Goal: Transaction & Acquisition: Obtain resource

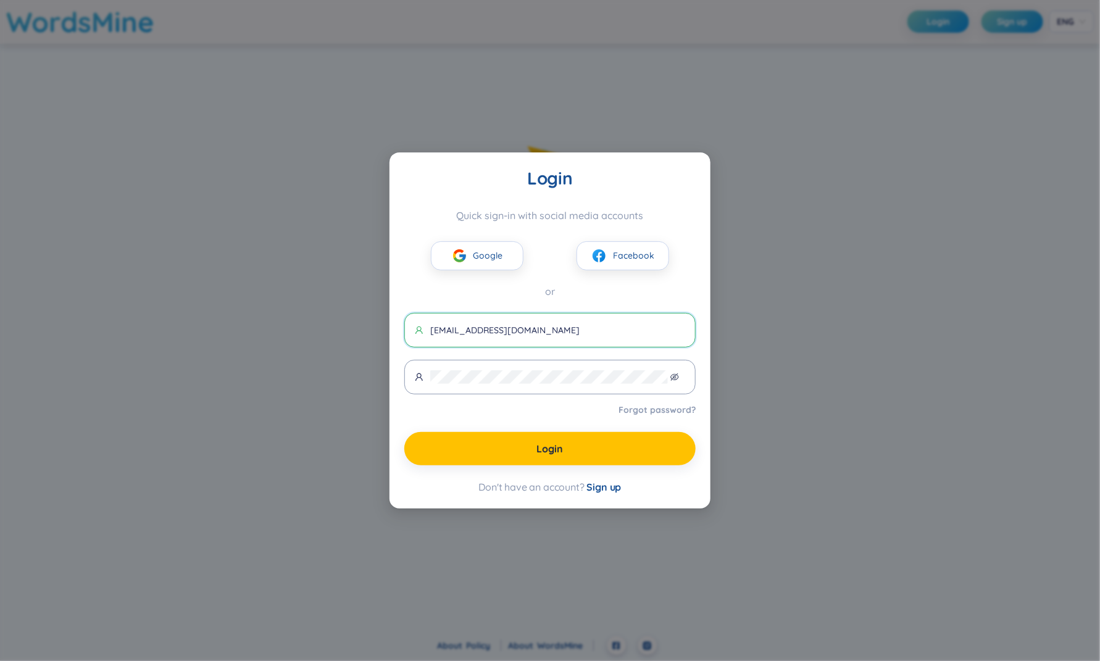
type input "an1@gmail.com"
click at [600, 301] on div "Login Quick sign-in with social media accounts Google Facebook or an1@gmail.com…" at bounding box center [549, 330] width 291 height 327
click at [524, 383] on span at bounding box center [549, 377] width 291 height 35
click at [679, 379] on span at bounding box center [549, 377] width 291 height 35
click at [675, 379] on icon "eye-invisible" at bounding box center [675, 377] width 9 height 9
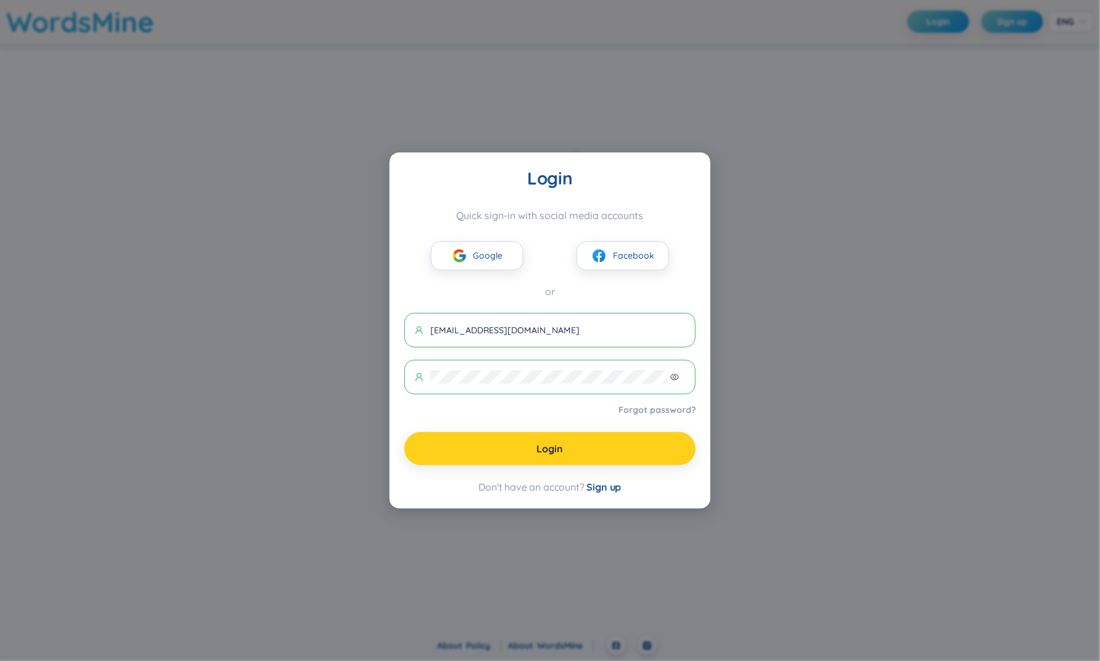
click at [591, 448] on button "Login" at bounding box center [549, 448] width 291 height 33
click at [488, 445] on button "Login" at bounding box center [549, 448] width 291 height 33
click at [557, 442] on span "Login" at bounding box center [550, 449] width 27 height 14
click at [459, 448] on button "Login" at bounding box center [549, 448] width 291 height 33
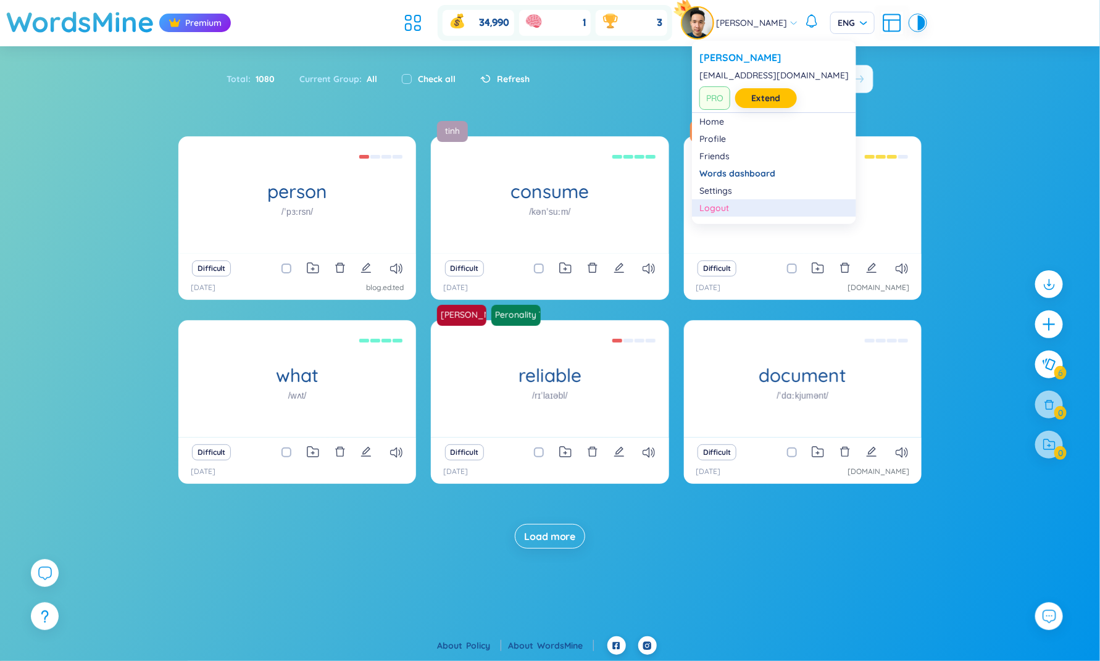
click at [726, 205] on div "Logout" at bounding box center [774, 208] width 149 height 12
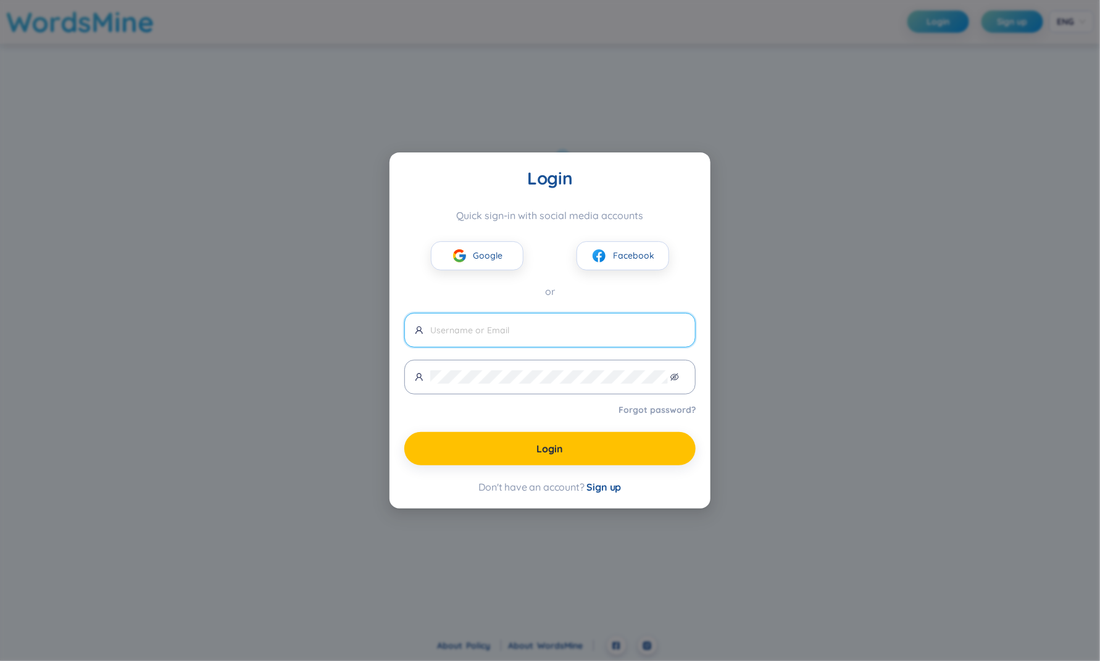
click at [476, 331] on input "text" at bounding box center [557, 331] width 255 height 14
type input "an1@gmail.com"
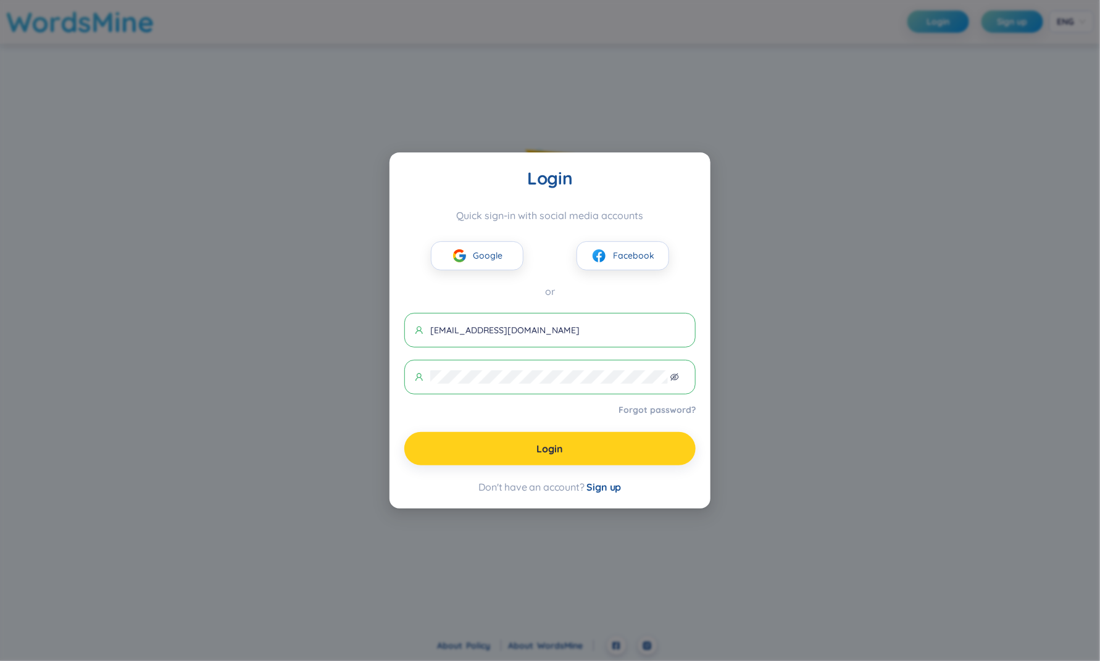
click at [466, 439] on button "Login" at bounding box center [549, 448] width 291 height 33
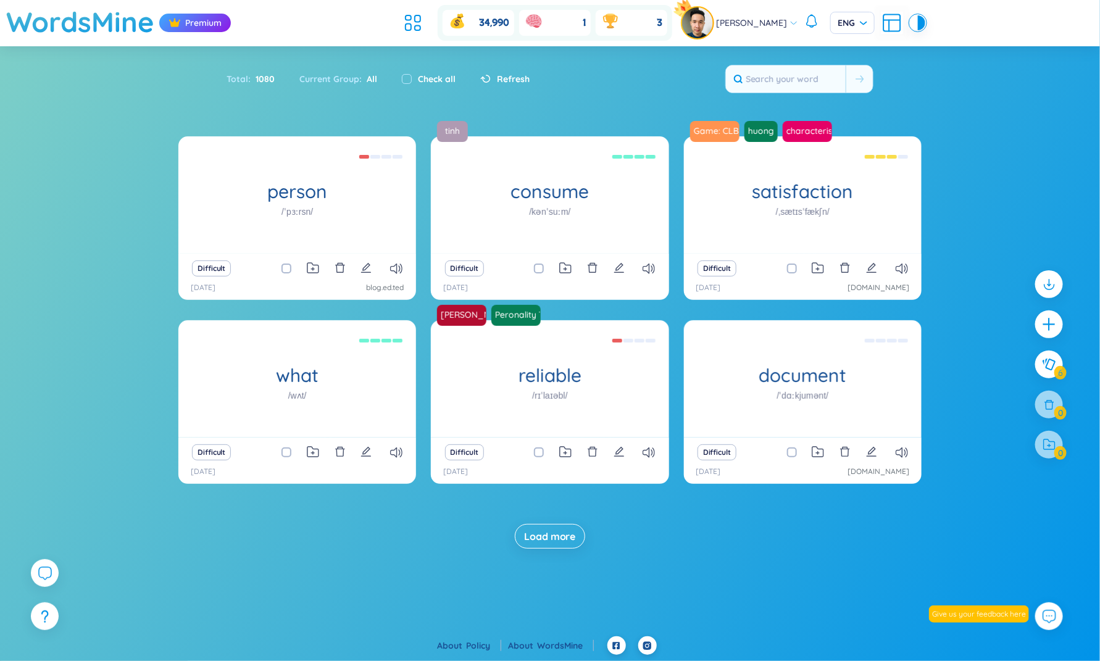
click at [969, 137] on div "person /ˈpɜːrsn/ Hưng đẹp trai Difficult 11/10/2025 blog.ed.ted tinh consume /k…" at bounding box center [550, 354] width 1100 height 437
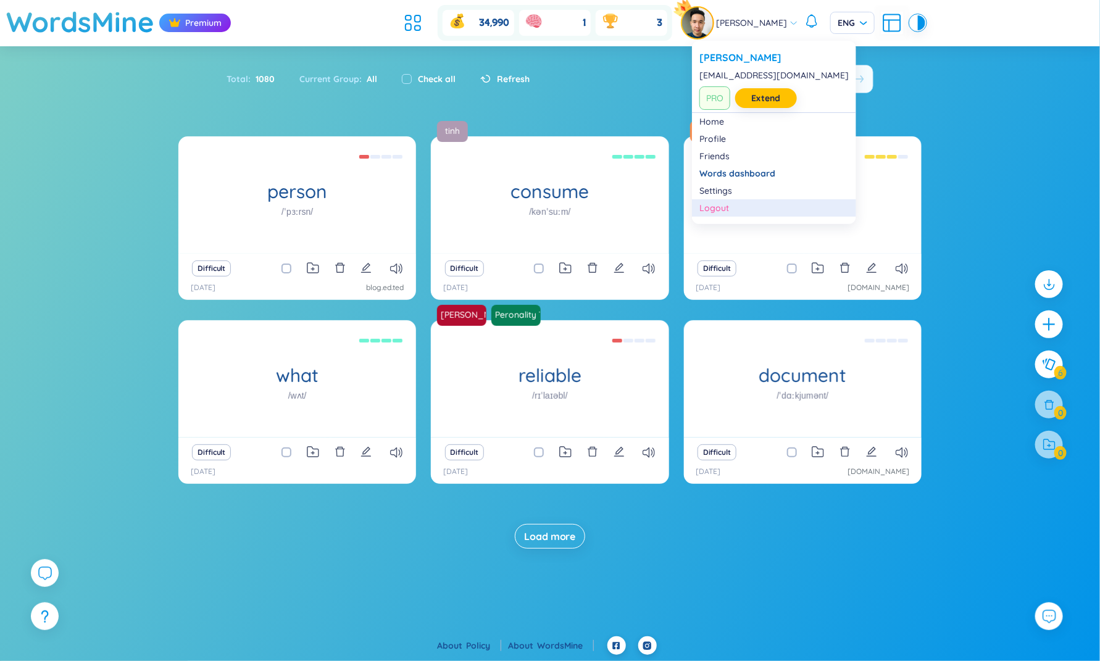
click at [724, 204] on div "Logout" at bounding box center [774, 208] width 149 height 12
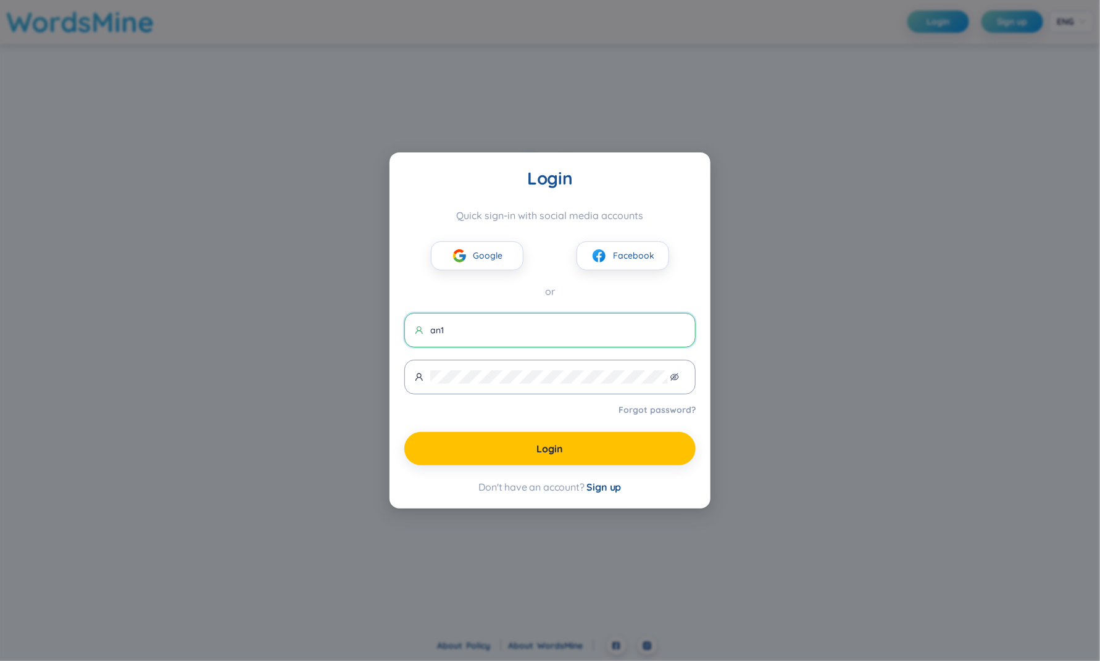
type input "[EMAIL_ADDRESS][DOMAIN_NAME]"
click at [521, 367] on span at bounding box center [549, 377] width 291 height 35
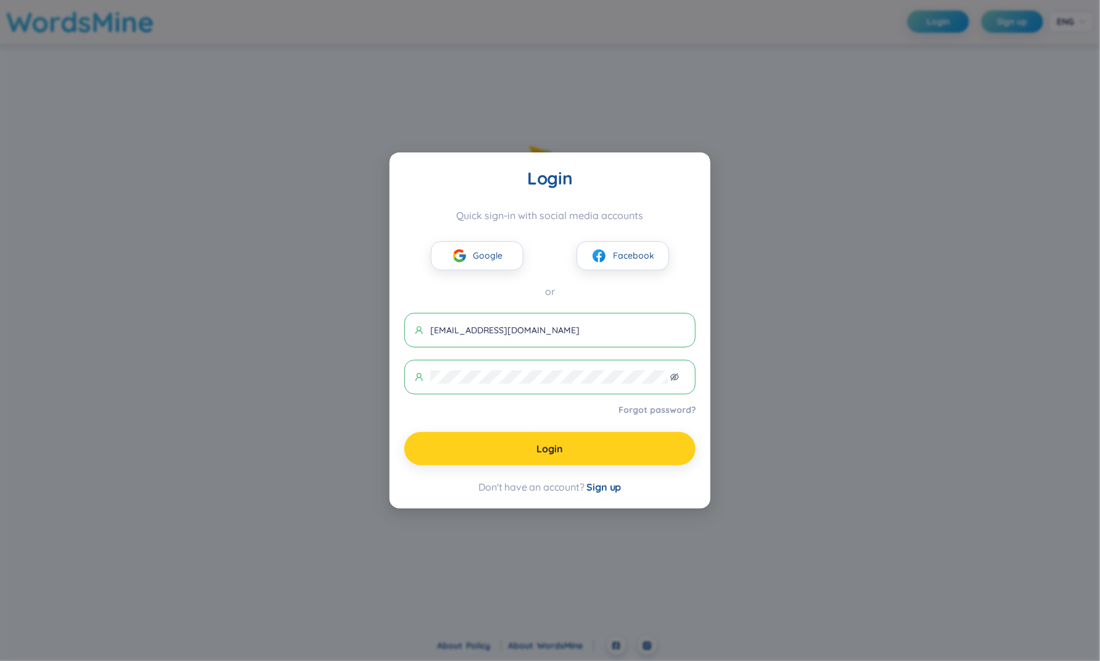
click at [504, 445] on button "Login" at bounding box center [549, 448] width 291 height 33
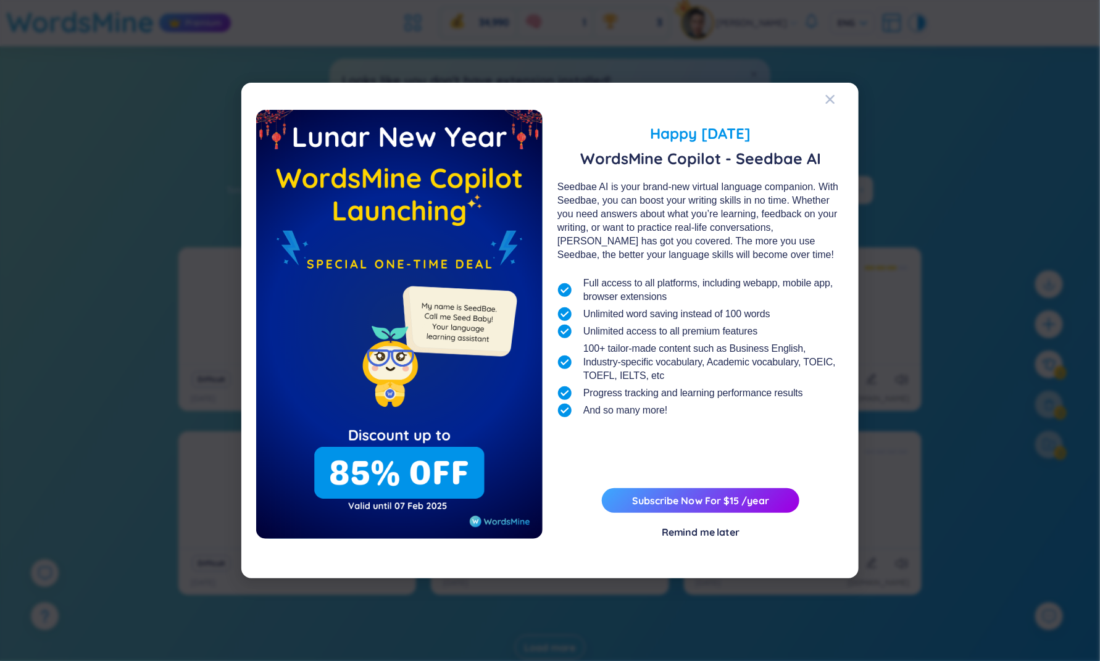
click at [961, 133] on div "Happy Lunar New Year 2025 WordsMine Copilot - Seedbae AI Seedbae AI is your bra…" at bounding box center [550, 330] width 1100 height 661
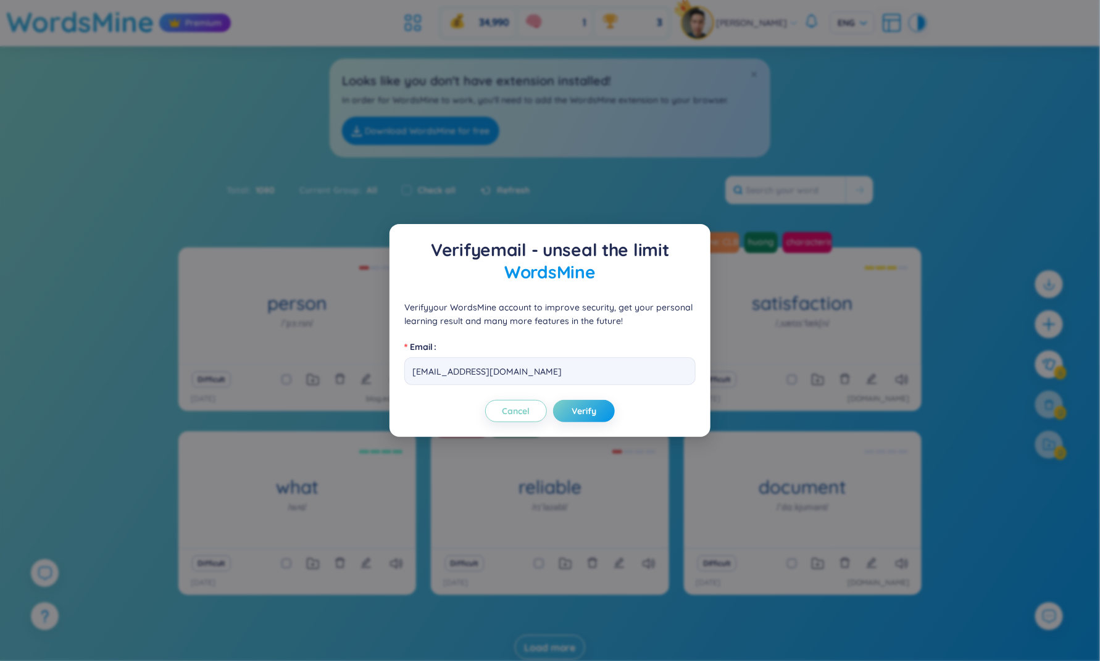
click at [961, 133] on div "Verify email - unseal the limit WordsMine Verify your WordsMine account to impr…" at bounding box center [550, 330] width 1100 height 661
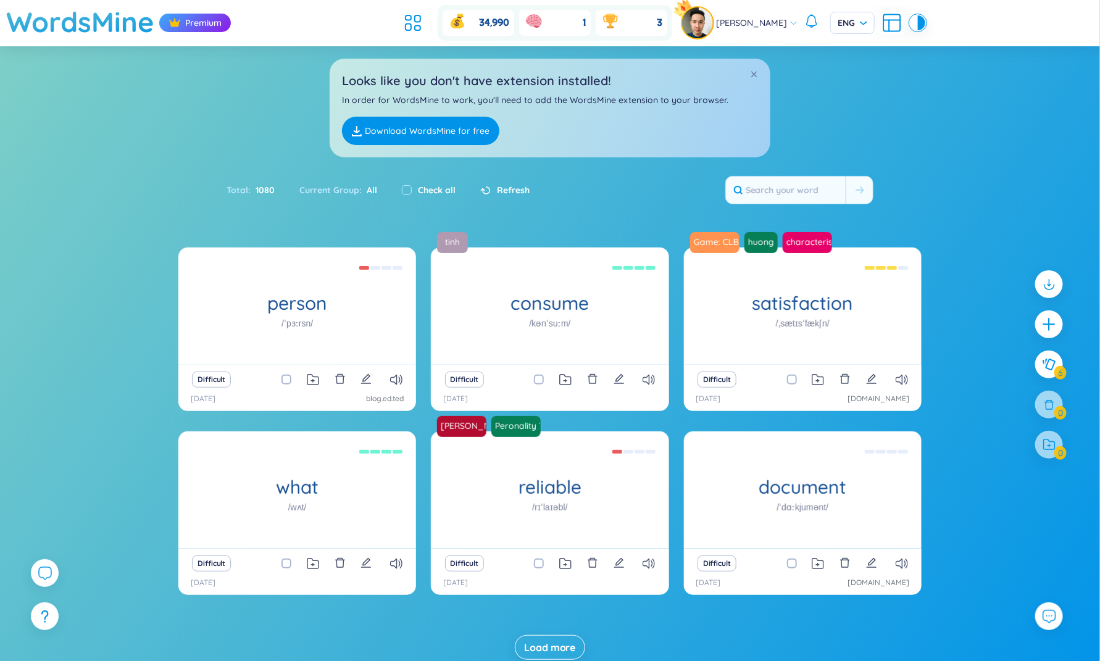
click at [211, 111] on div "Looks like you don't have extension installed! In order for WordsMine to work, …" at bounding box center [550, 101] width 1100 height 111
click at [905, 145] on div "Looks like you don't have extension installed! In order for WordsMine to work, …" at bounding box center [550, 101] width 1100 height 111
click at [49, 574] on icon at bounding box center [44, 573] width 15 height 15
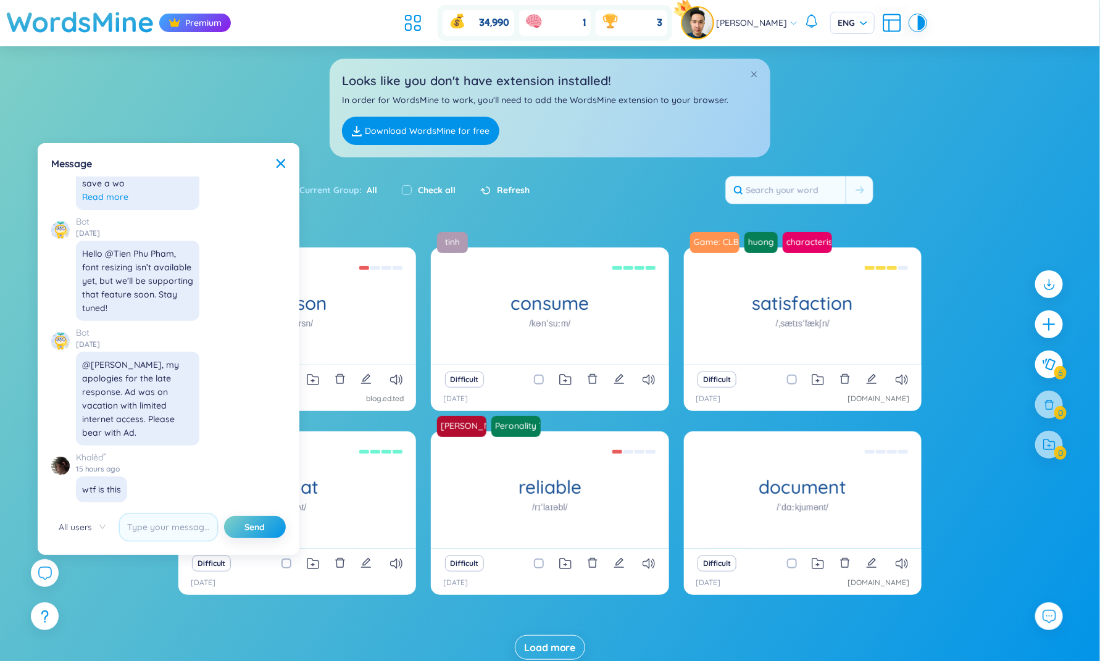
click at [62, 467] on img at bounding box center [60, 466] width 19 height 19
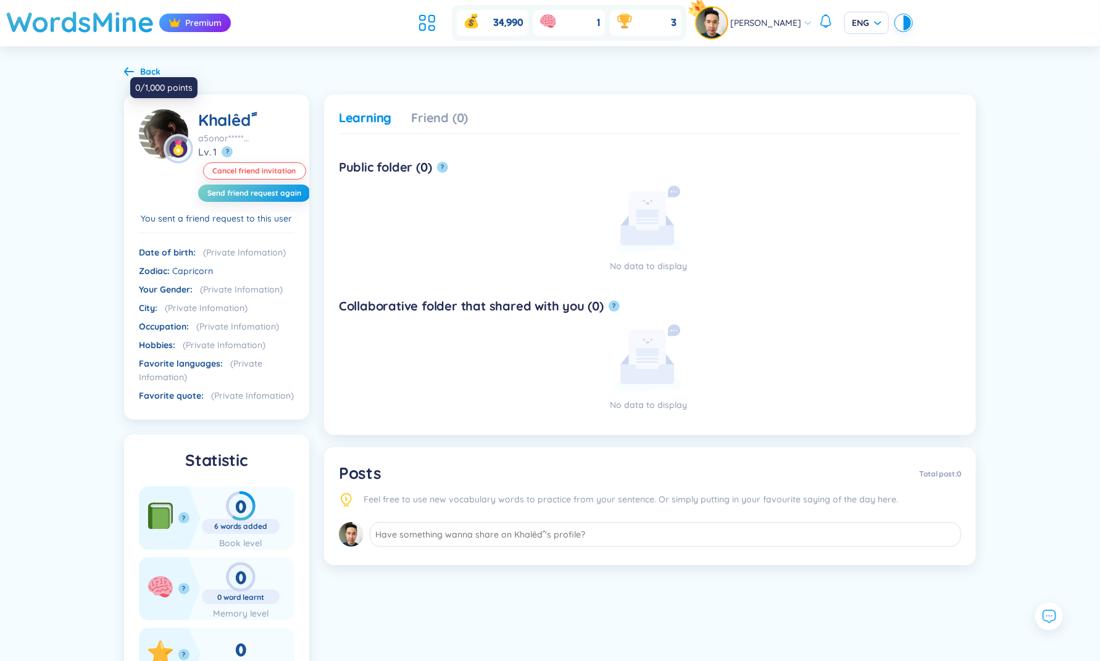
click at [141, 125] on img at bounding box center [163, 133] width 49 height 49
click at [115, 19] on h1 "WordsMine" at bounding box center [80, 22] width 148 height 44
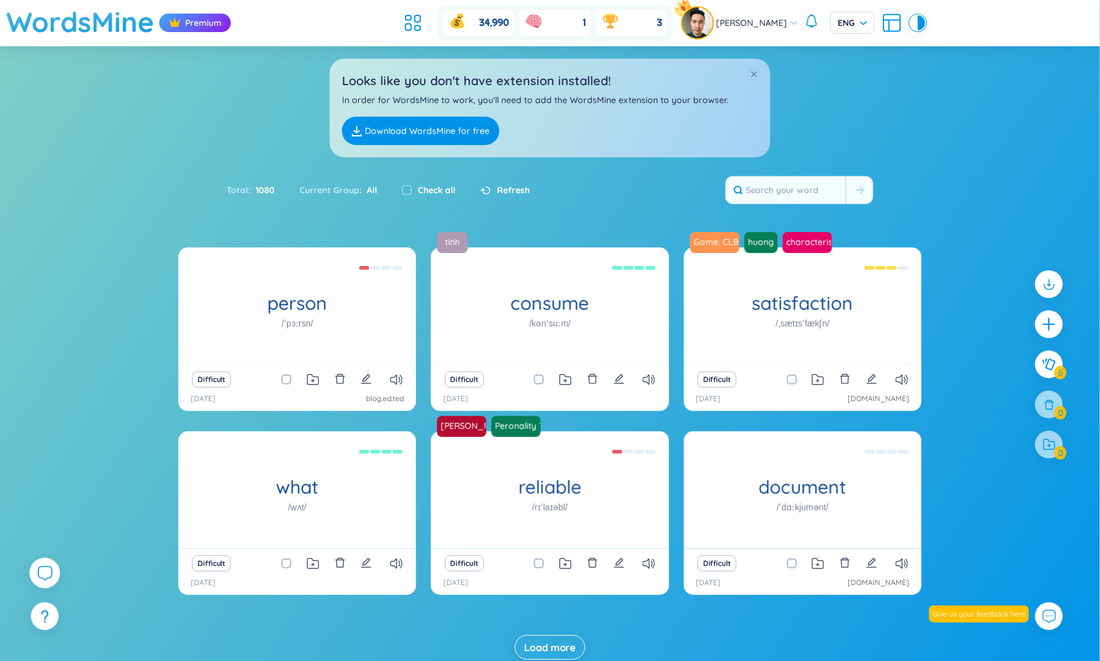
click at [46, 581] on div at bounding box center [45, 573] width 31 height 31
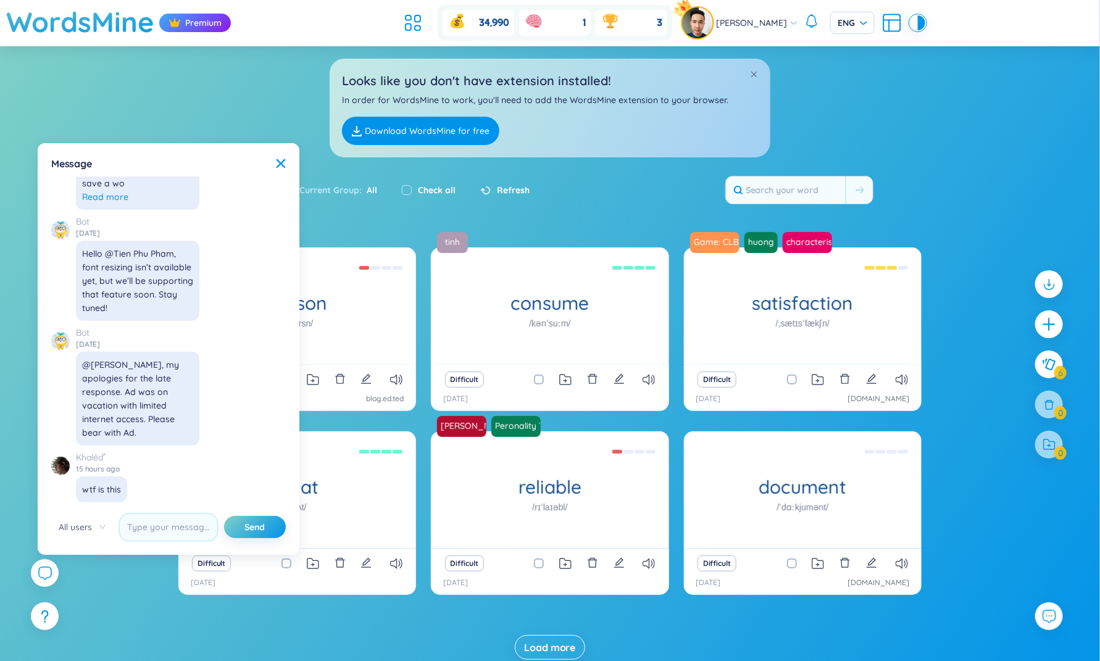
click at [290, 110] on div "Looks like you don't have extension installed! In order for WordsMine to work, …" at bounding box center [550, 101] width 1100 height 111
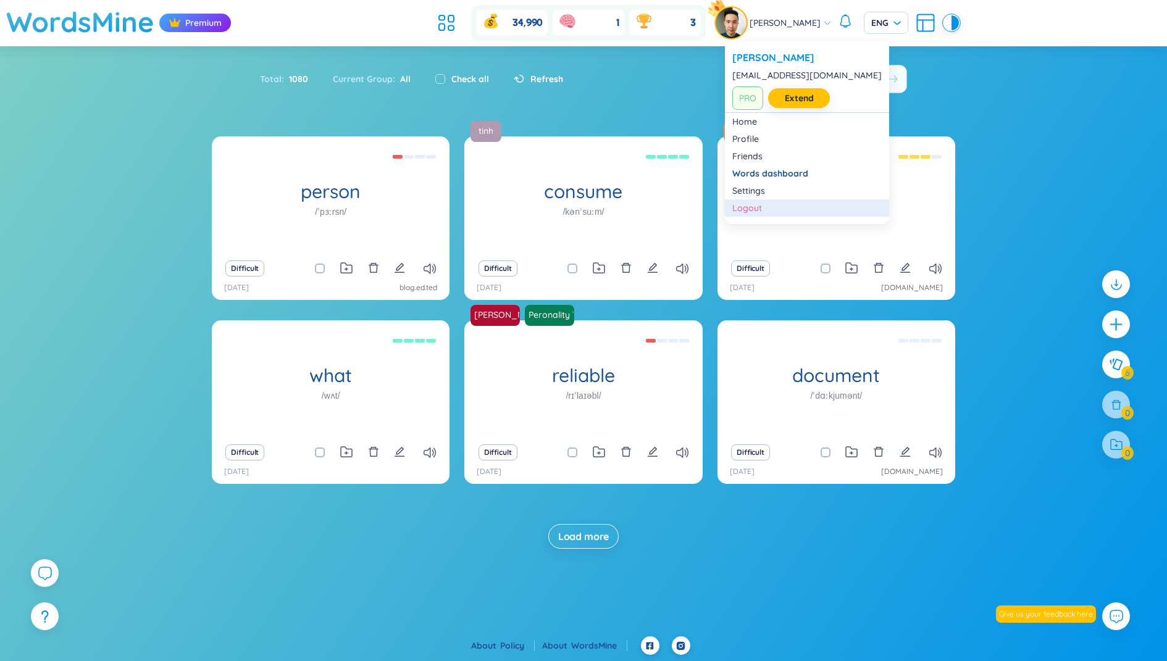
click at [753, 206] on div "Logout" at bounding box center [806, 208] width 149 height 12
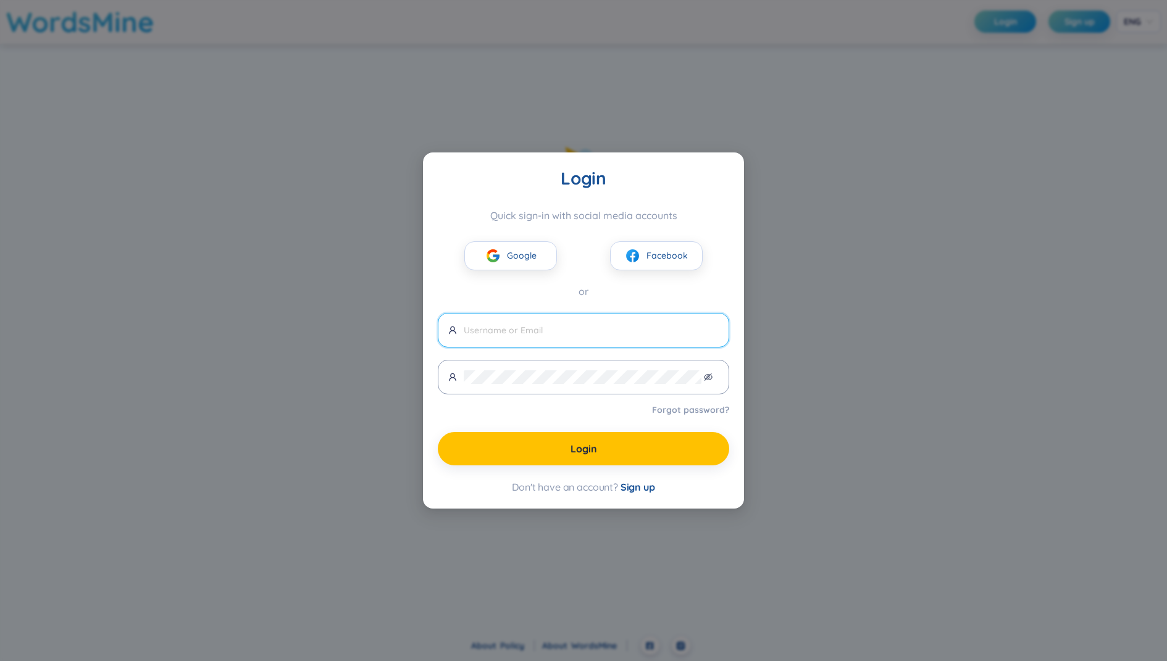
click at [640, 300] on div "Login Quick sign-in with social media accounts Google Facebook or Forgot passwo…" at bounding box center [583, 330] width 291 height 327
click at [642, 488] on span "Sign up" at bounding box center [638, 487] width 35 height 12
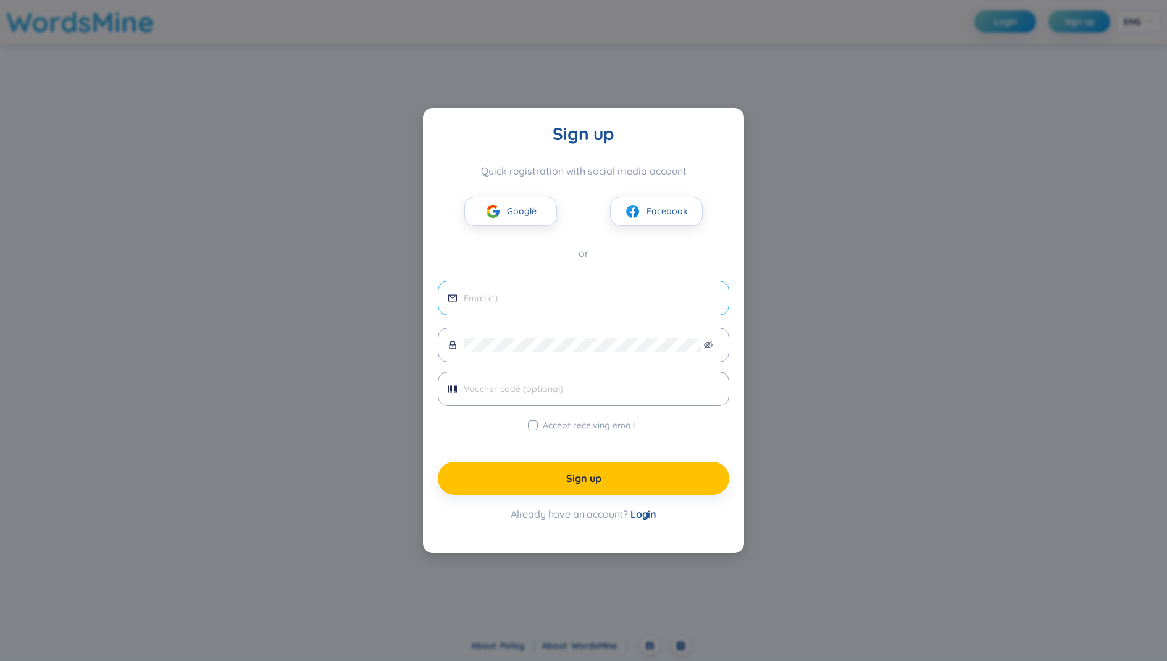
click at [610, 300] on input "email" at bounding box center [591, 298] width 255 height 14
type input "an910@gmail.com"
click at [615, 271] on div "Sign up Quick registration with social media account Google Facebook or an910@g…" at bounding box center [583, 331] width 291 height 416
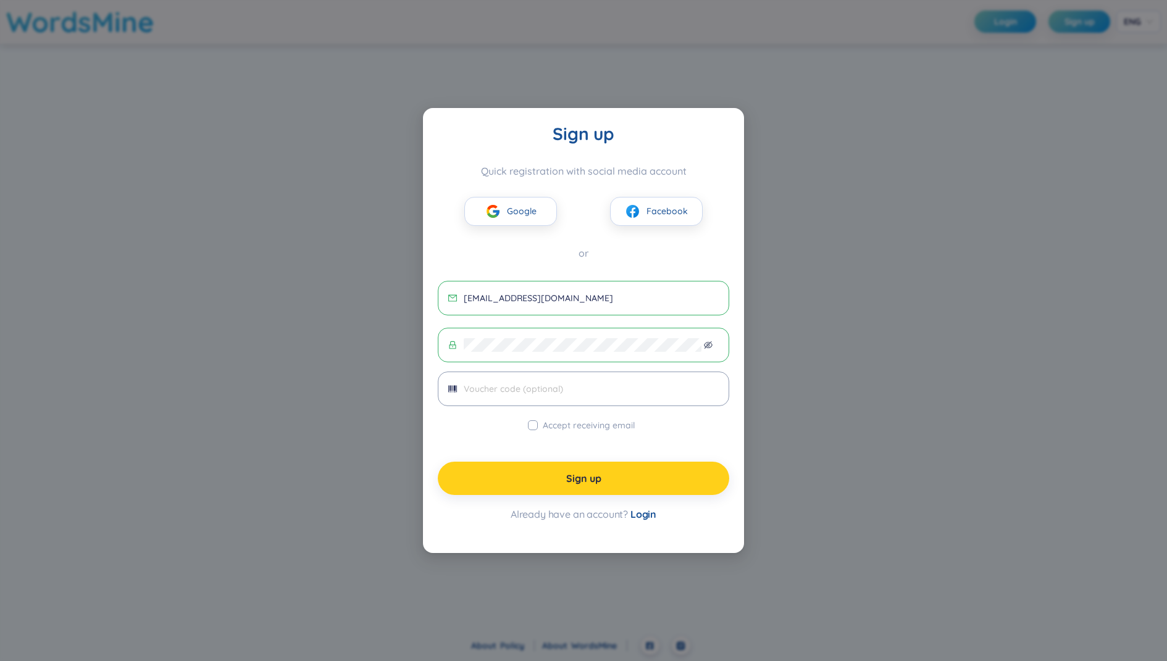
click at [622, 471] on button "Sign up" at bounding box center [583, 478] width 291 height 33
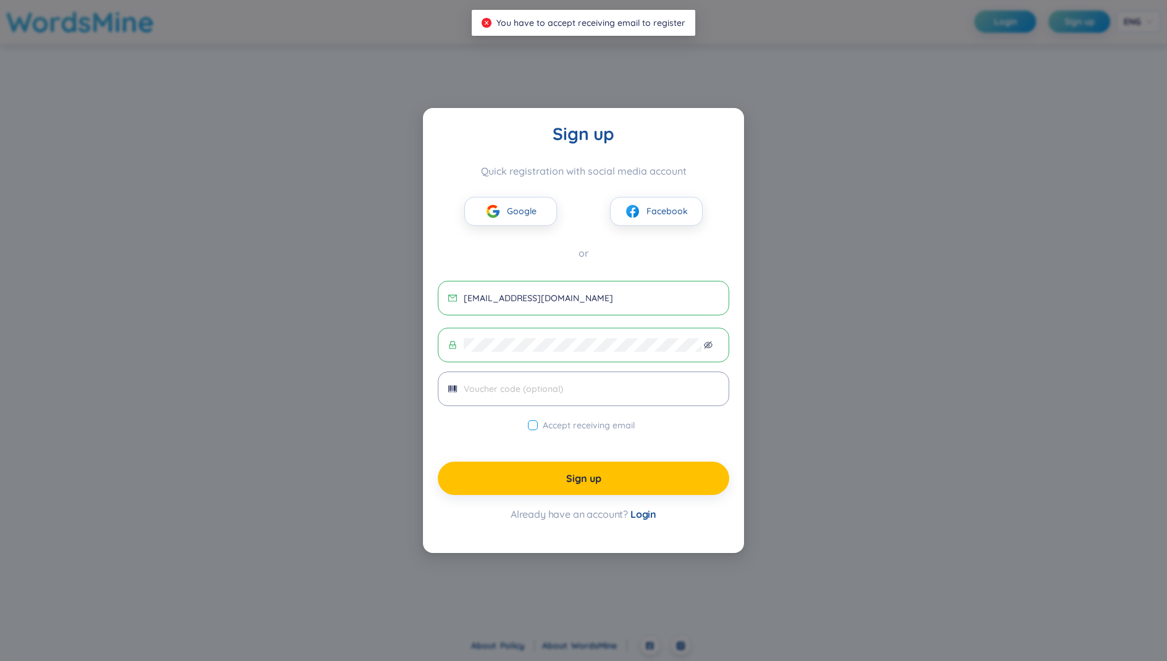
click at [605, 429] on span "Accept receiving email" at bounding box center [589, 426] width 102 height 14
click at [538, 429] on input "Accept receiving email" at bounding box center [533, 425] width 10 height 10
checkbox input "true"
click at [606, 469] on button "Sign up" at bounding box center [583, 478] width 291 height 33
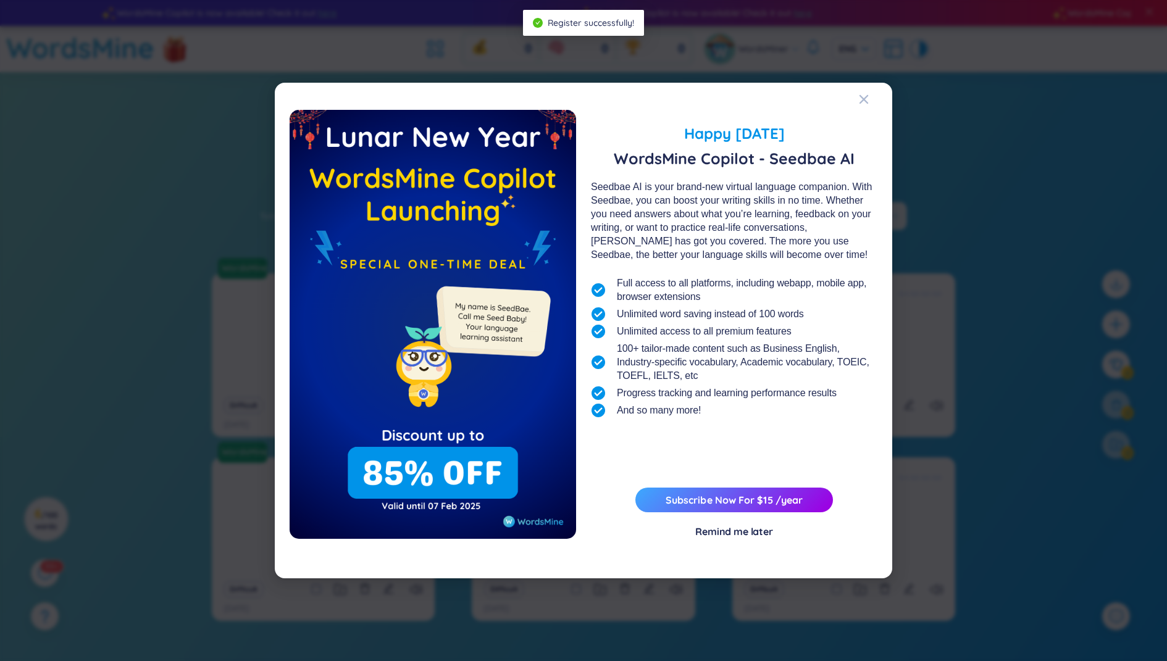
click at [981, 122] on div "Happy [DATE] WordsMine Copilot - Seedbae AI Seedbae AI is your brand-new virtua…" at bounding box center [583, 330] width 1167 height 661
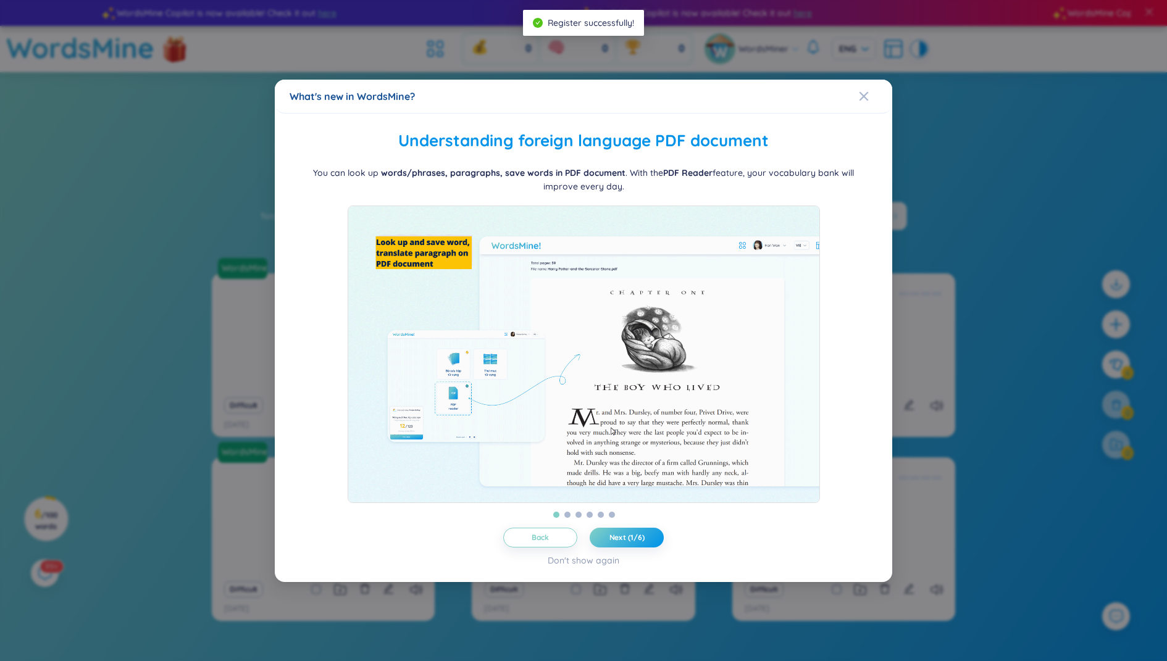
click at [1004, 114] on div "What's new in WordsMine? Folder management WordsMine lets you manage and person…" at bounding box center [583, 330] width 1167 height 661
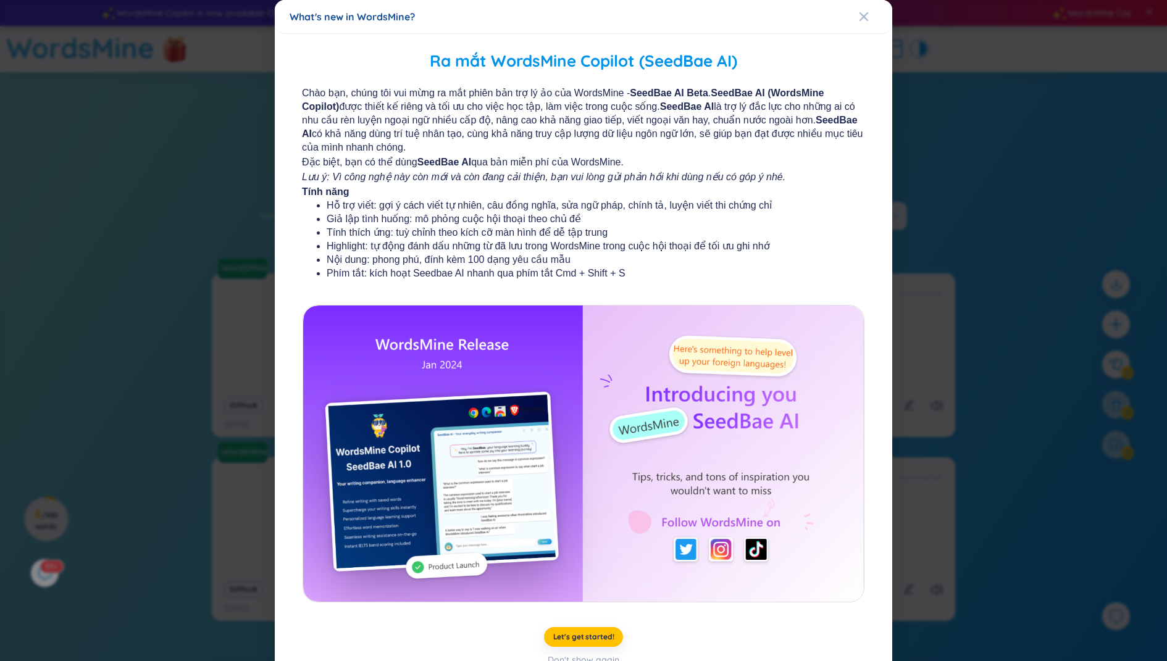
click at [1038, 102] on div "What's new in WordsMine? Ra mắt WordsMine Copilot (SeedBae AI) Chào bạn, chúng …" at bounding box center [583, 330] width 1167 height 661
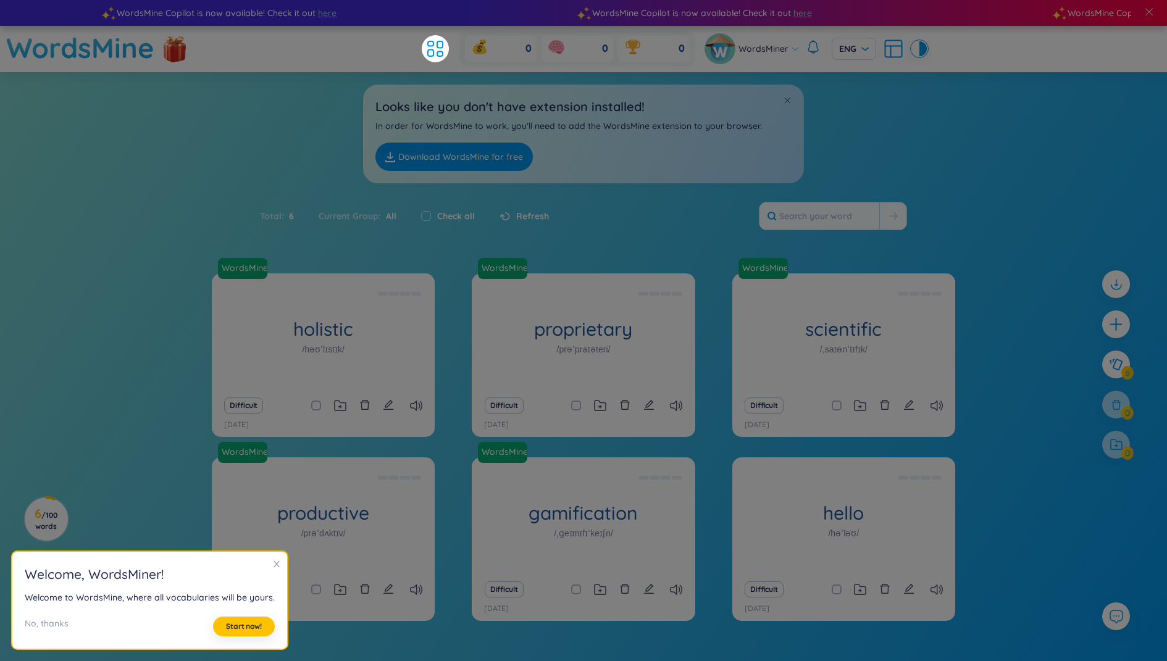
click at [1008, 104] on section "Sort Alphabet Ascending Alphabet Descending Time-based Ascending Time-based Des…" at bounding box center [583, 371] width 1167 height 598
click at [913, 101] on div "Looks like you don't have extension installed! In order for WordsMine to work, …" at bounding box center [583, 127] width 1167 height 111
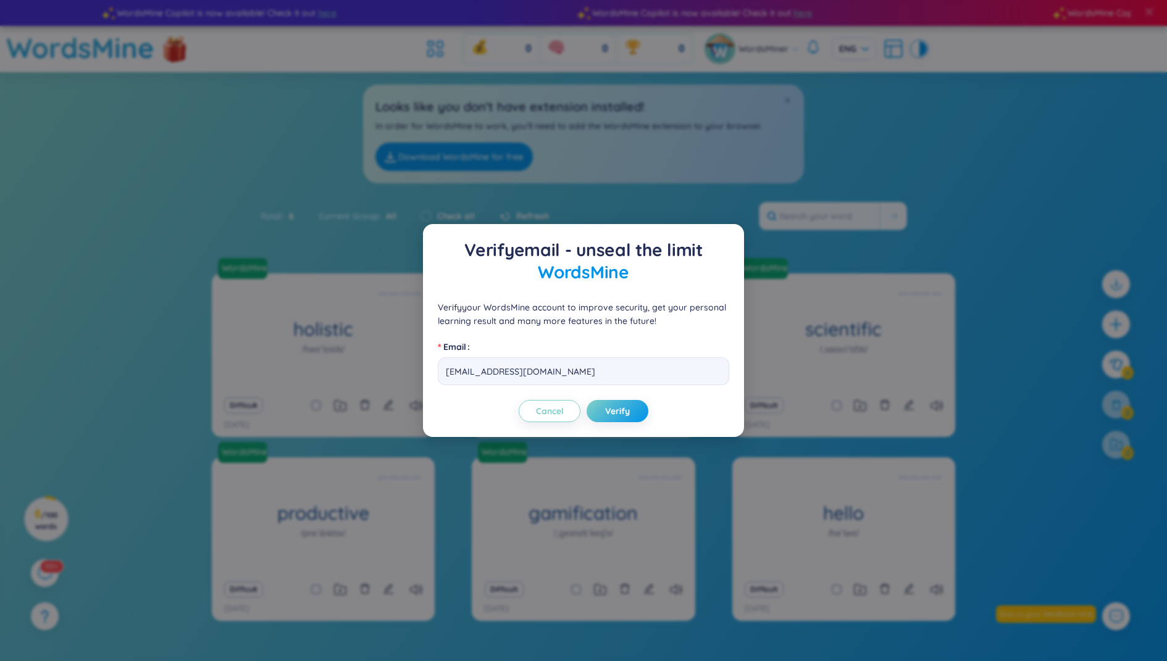
click at [720, 51] on div "Verify email - unseal the limit WordsMine Verify your WordsMine account to impr…" at bounding box center [583, 330] width 1167 height 661
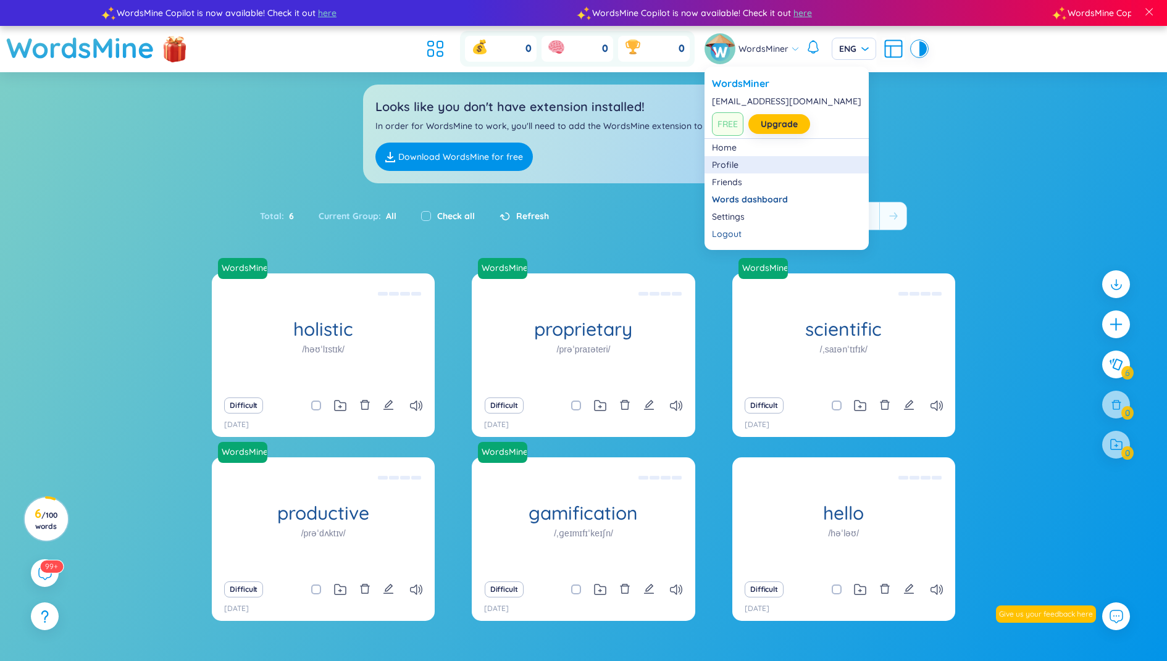
click at [742, 159] on link "Profile" at bounding box center [786, 165] width 149 height 12
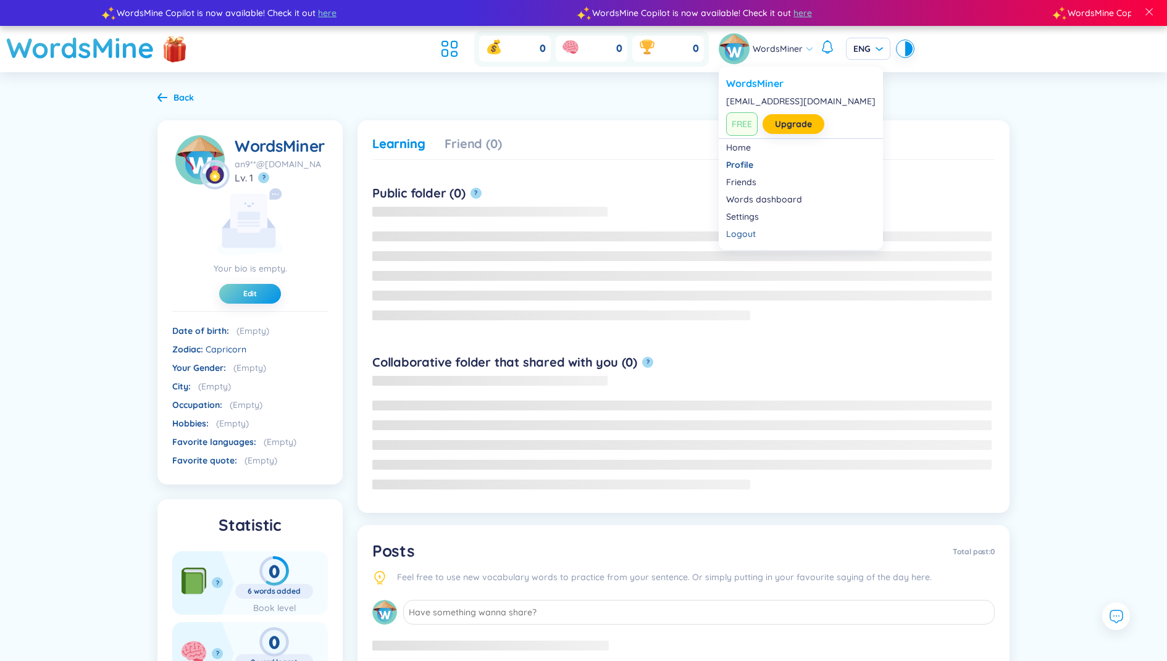
click at [743, 86] on div "WordsMiner" at bounding box center [800, 84] width 149 height 14
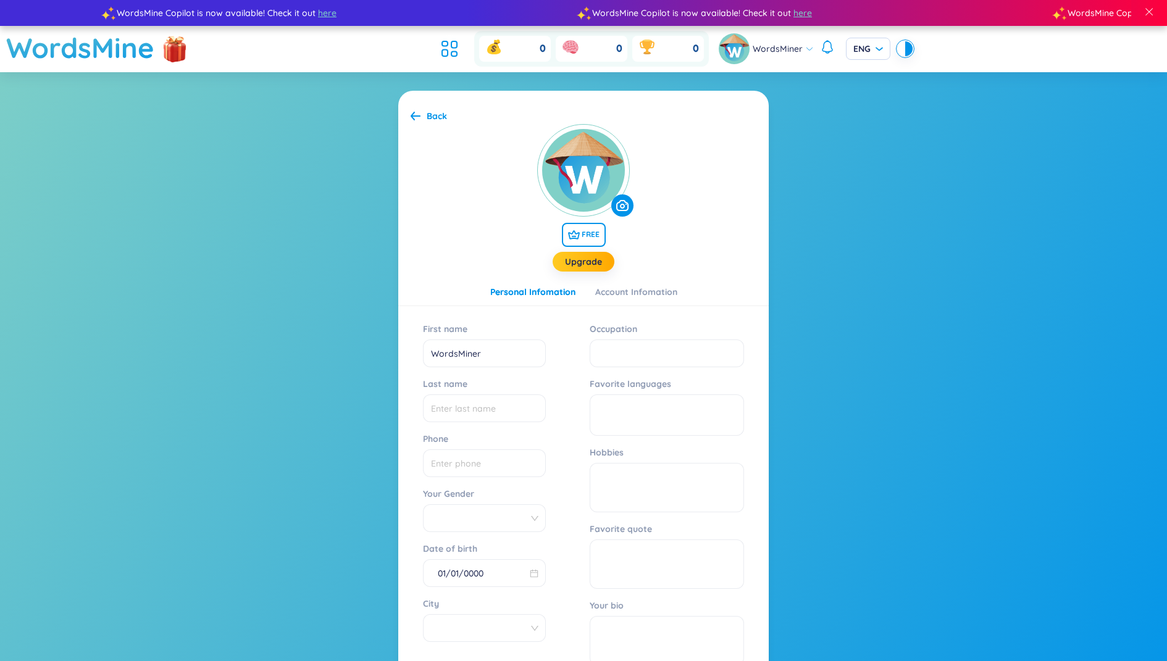
click at [579, 184] on img at bounding box center [583, 170] width 93 height 93
click at [618, 204] on icon at bounding box center [622, 205] width 12 height 11
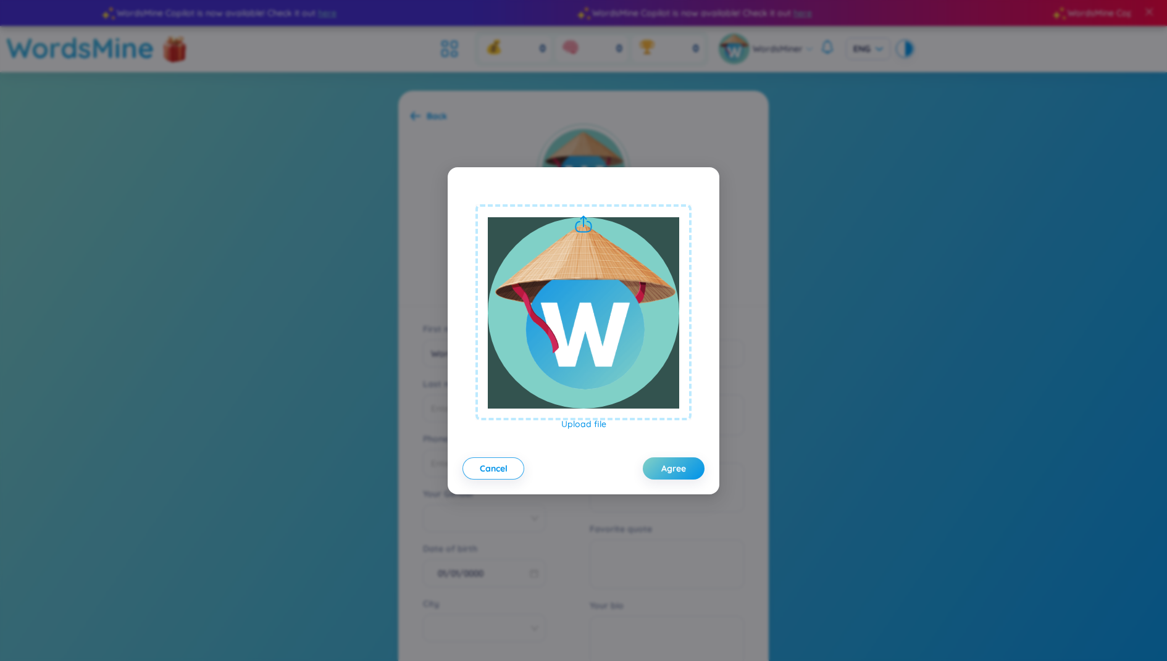
click at [576, 425] on p "Upload file" at bounding box center [583, 424] width 191 height 14
click at [587, 280] on div at bounding box center [583, 312] width 191 height 191
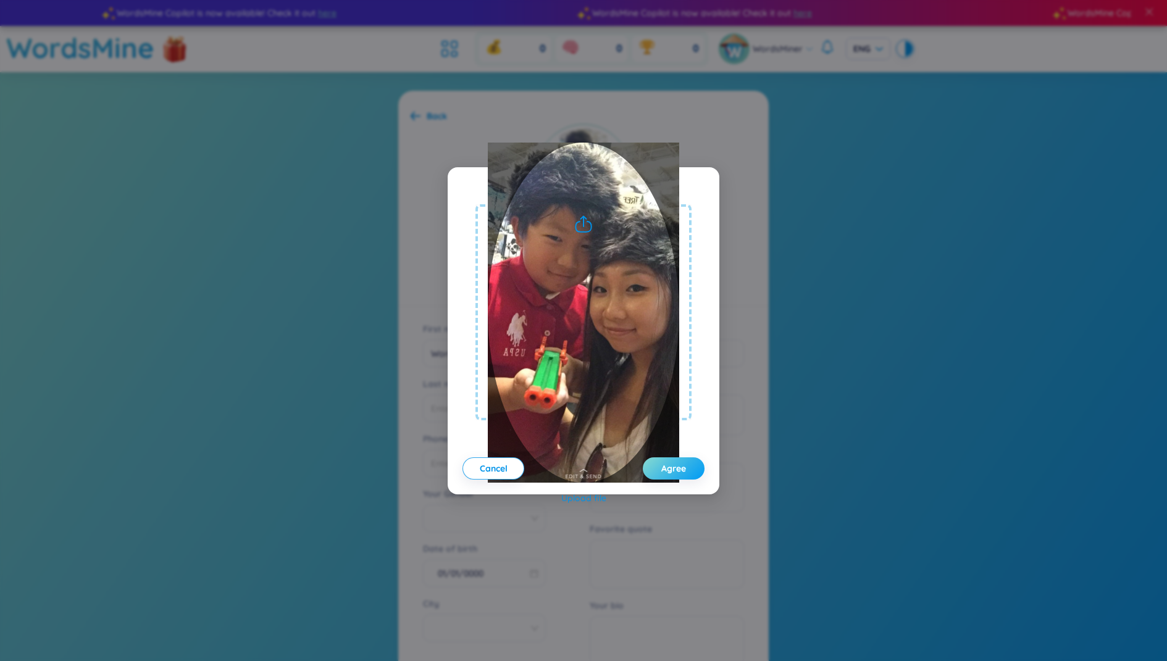
click at [659, 463] on button "Agree" at bounding box center [674, 469] width 62 height 22
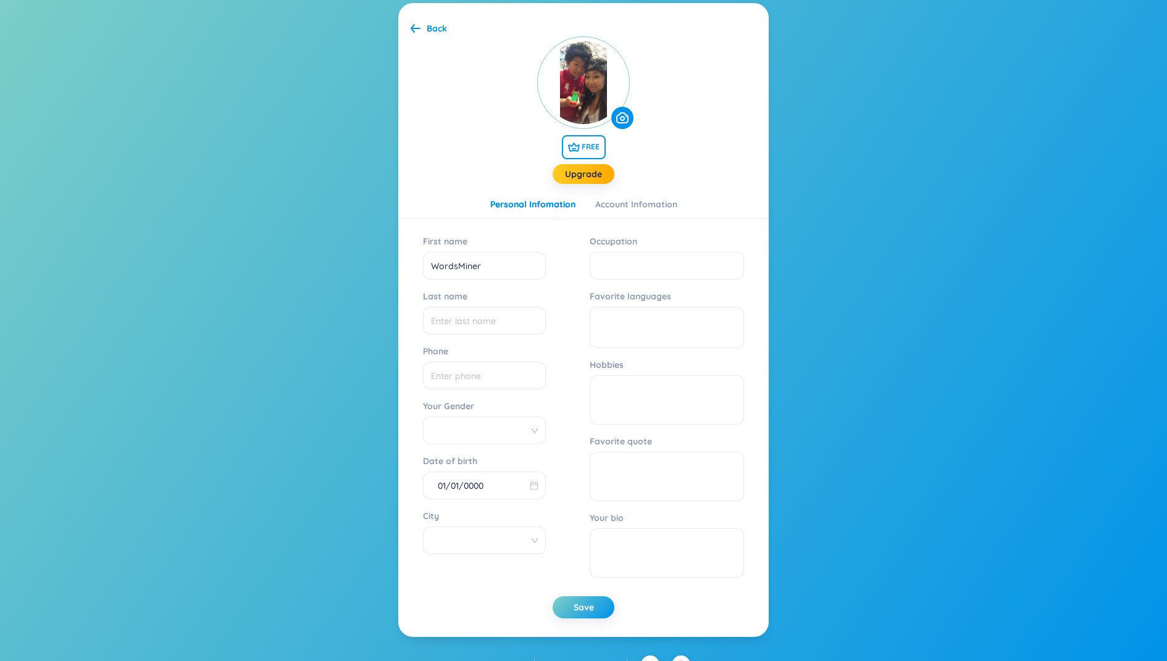
scroll to position [106, 0]
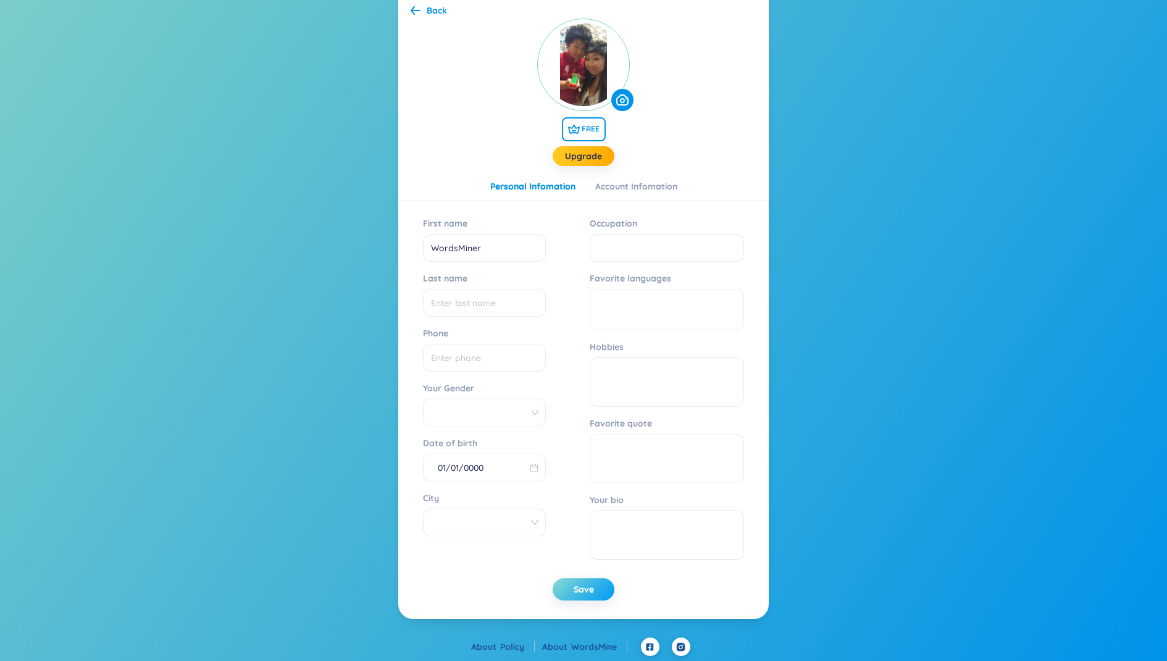
click at [584, 590] on span "Save" at bounding box center [584, 590] width 20 height 12
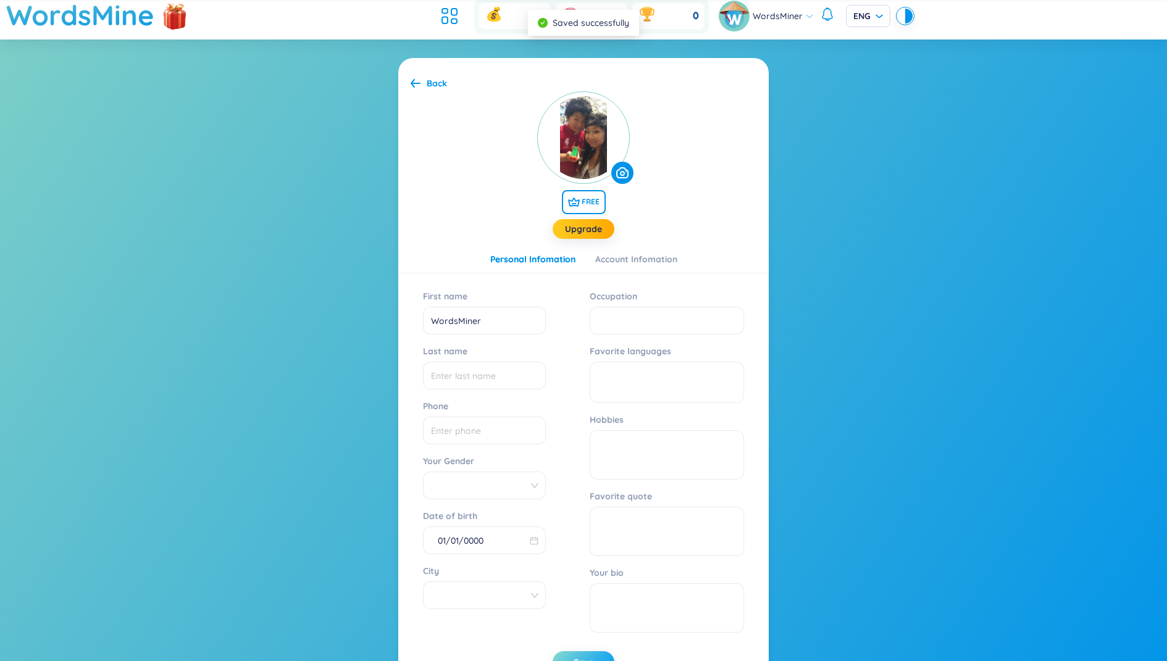
scroll to position [27, 0]
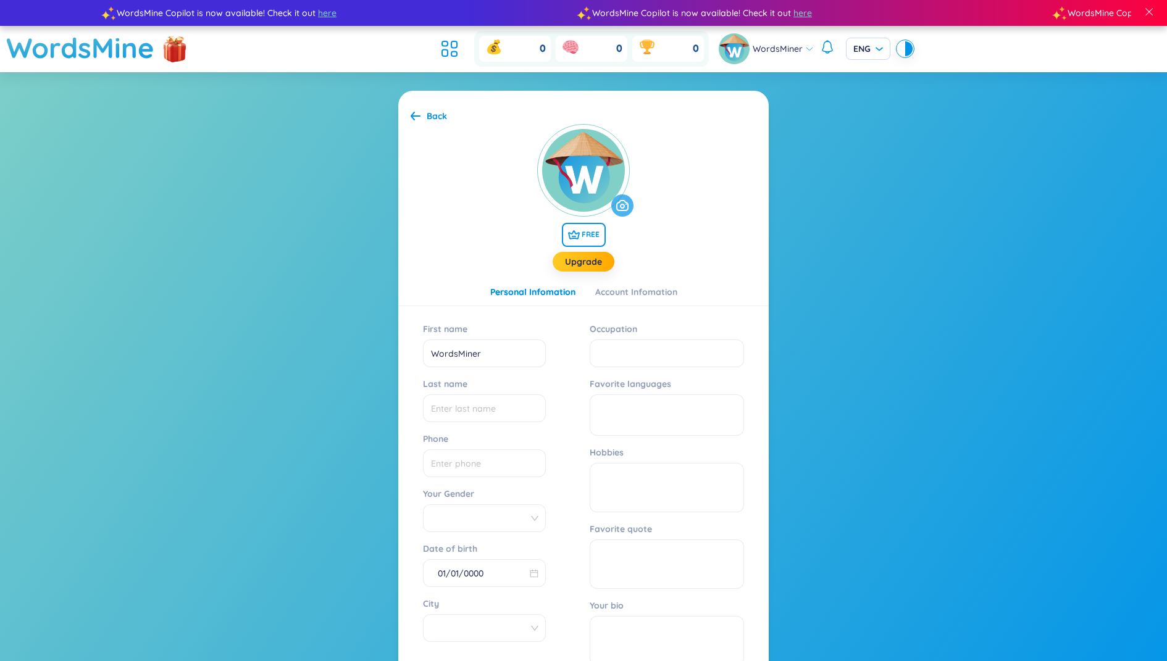
click at [625, 209] on icon at bounding box center [622, 205] width 12 height 11
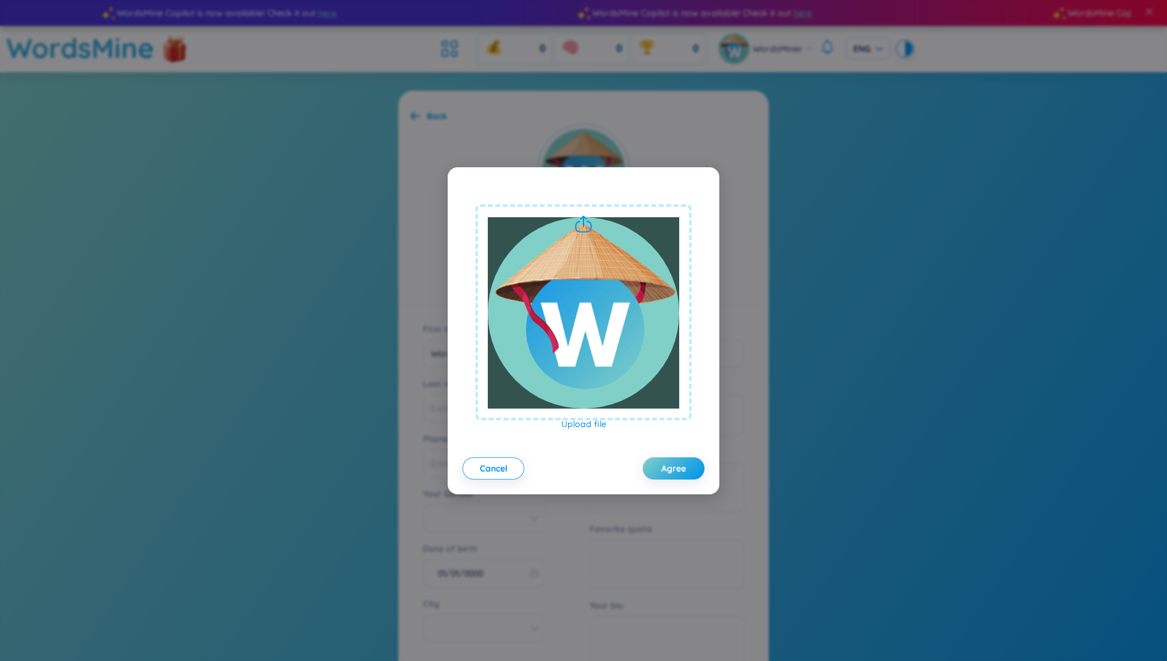
click at [590, 425] on p "Upload file" at bounding box center [583, 424] width 191 height 14
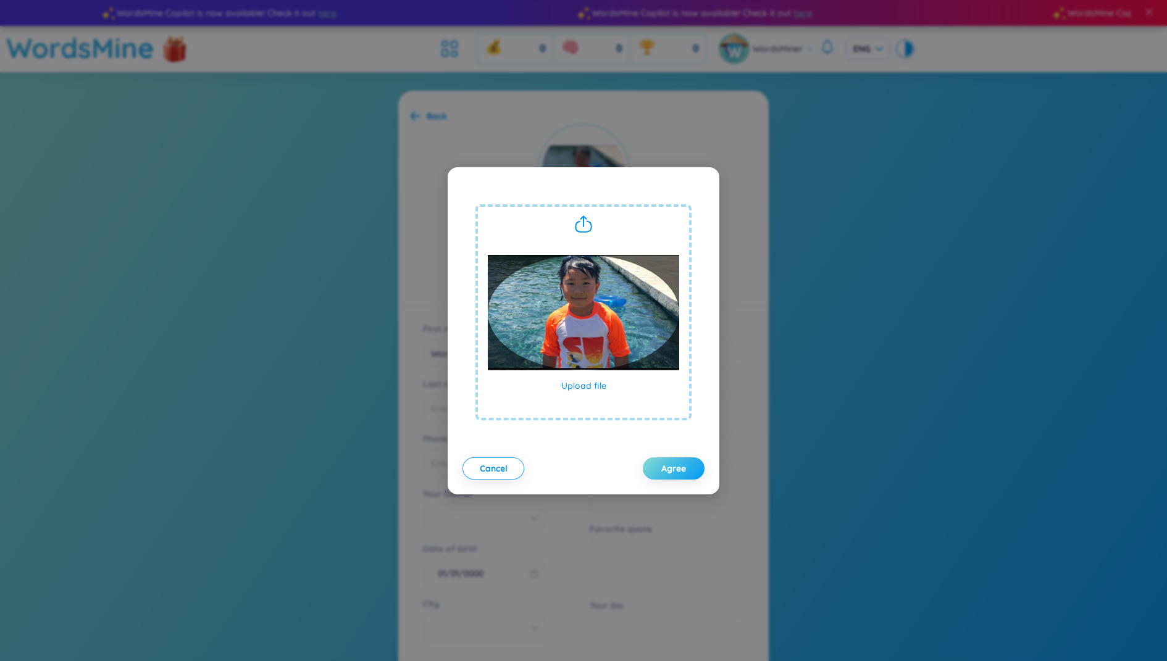
click at [685, 470] on span "Agree" at bounding box center [673, 468] width 25 height 12
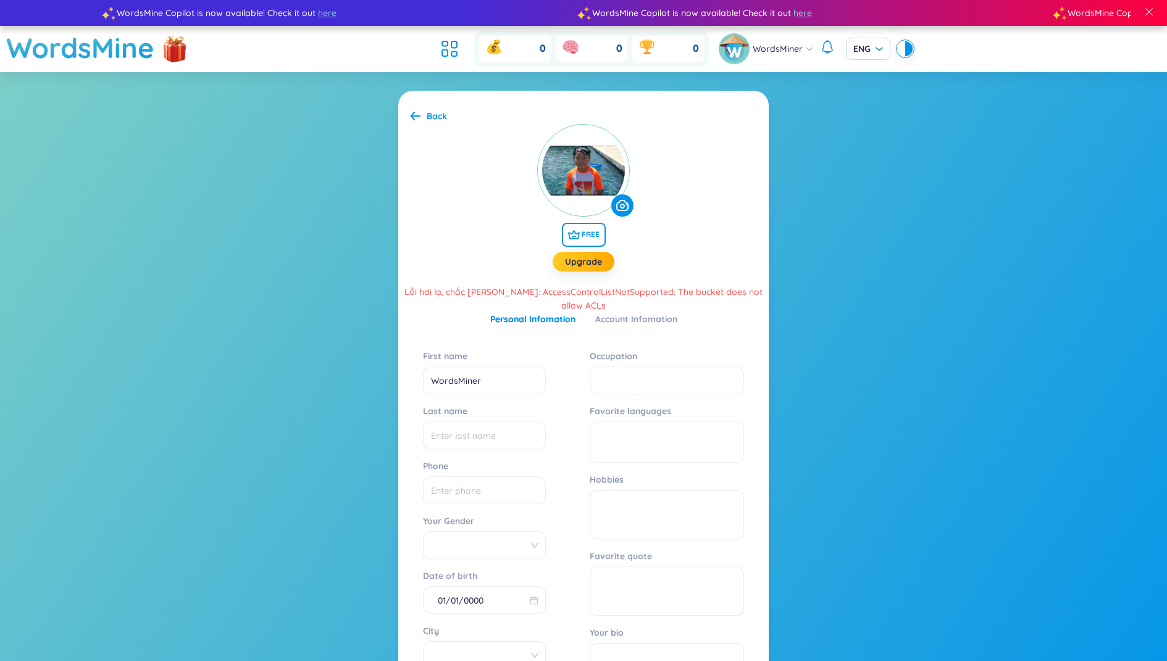
click at [618, 293] on div "Lỗi hơi lạ, chắc [PERSON_NAME]: AccessControlListNotSupported: The bucket does …" at bounding box center [583, 298] width 370 height 27
copy div "Lỗi hơi lạ, chắc [PERSON_NAME]: AccessControlListNotSupported: The bucket does …"
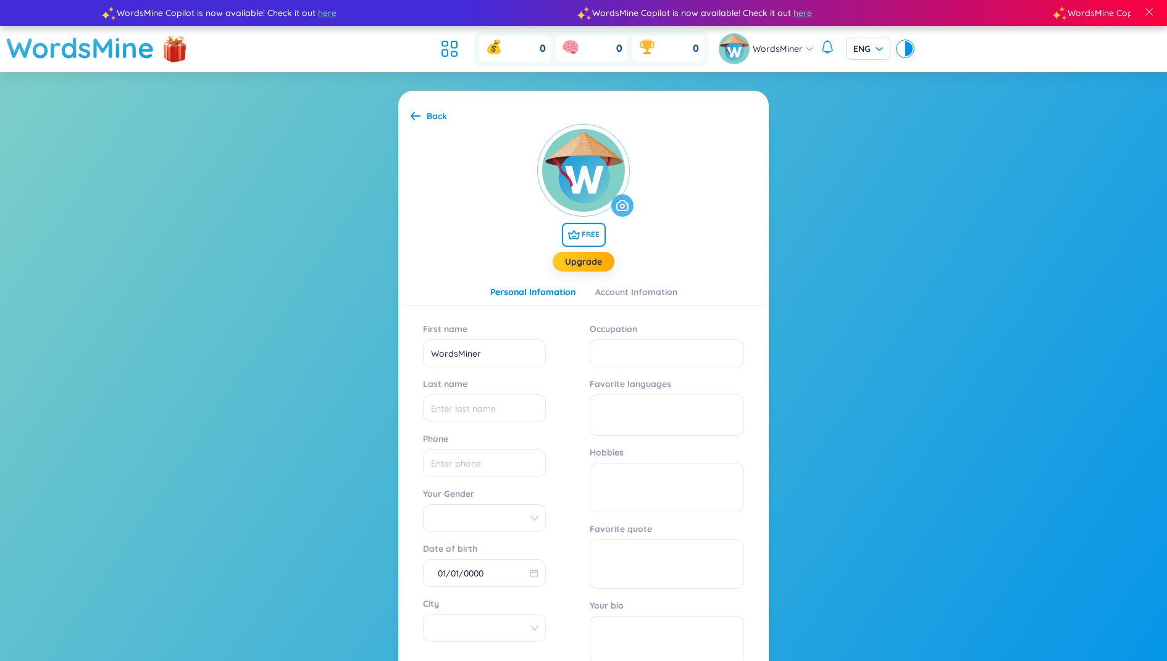
click at [622, 206] on icon at bounding box center [622, 205] width 12 height 11
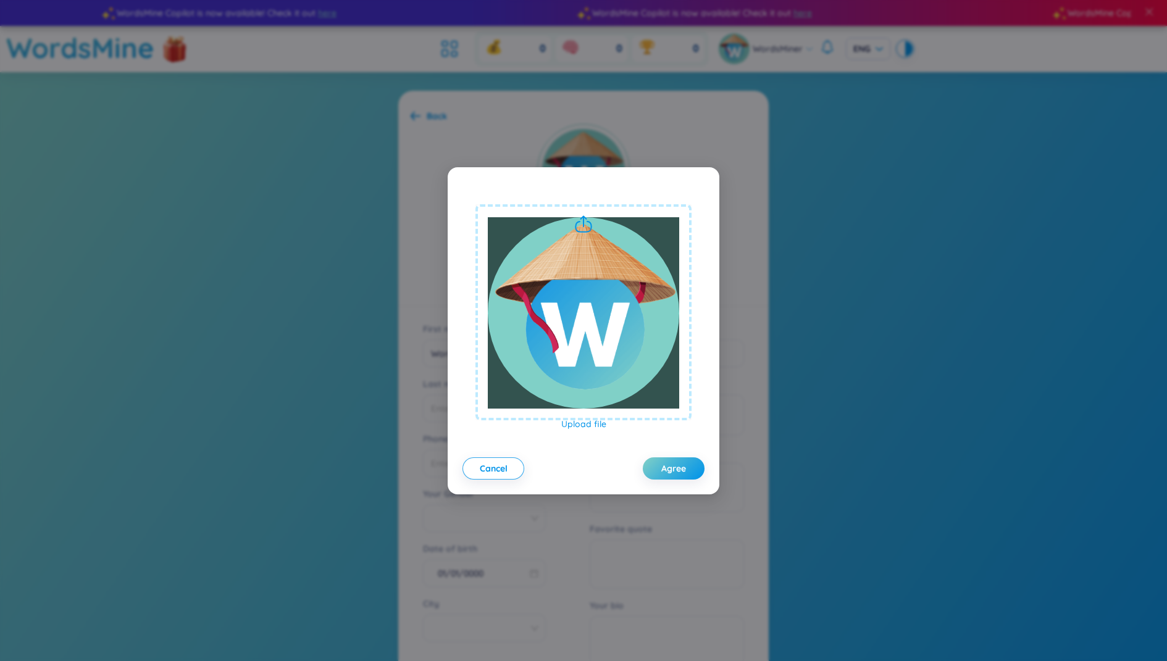
click at [581, 413] on div "Upload file" at bounding box center [583, 324] width 191 height 214
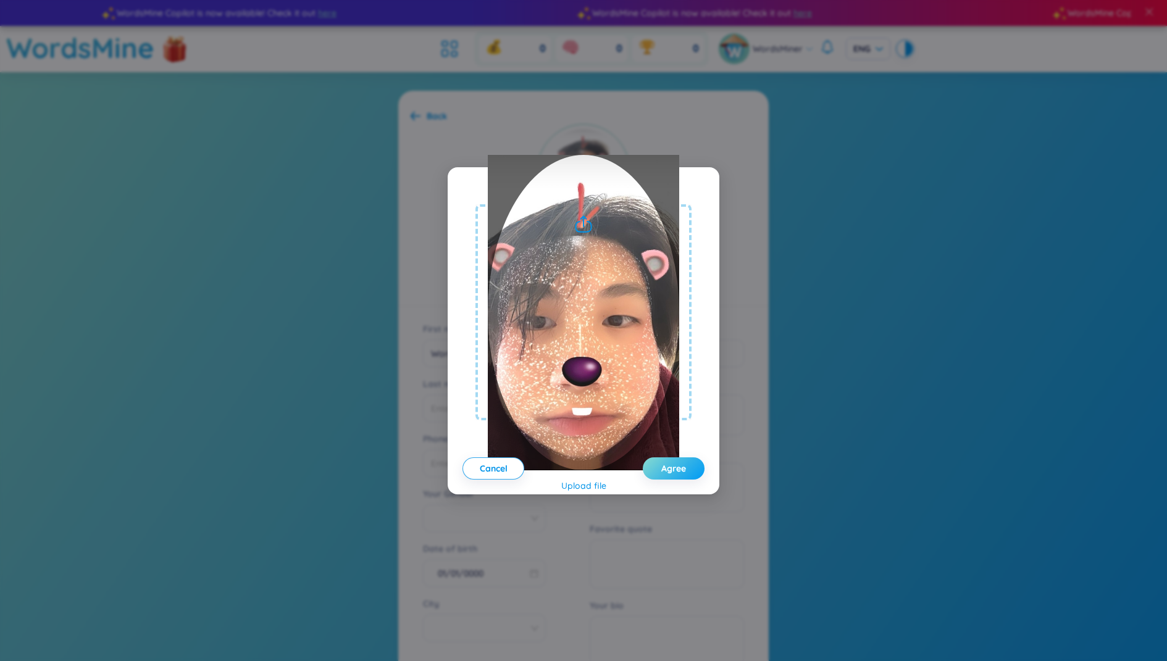
click at [669, 463] on span "Agree" at bounding box center [673, 468] width 25 height 12
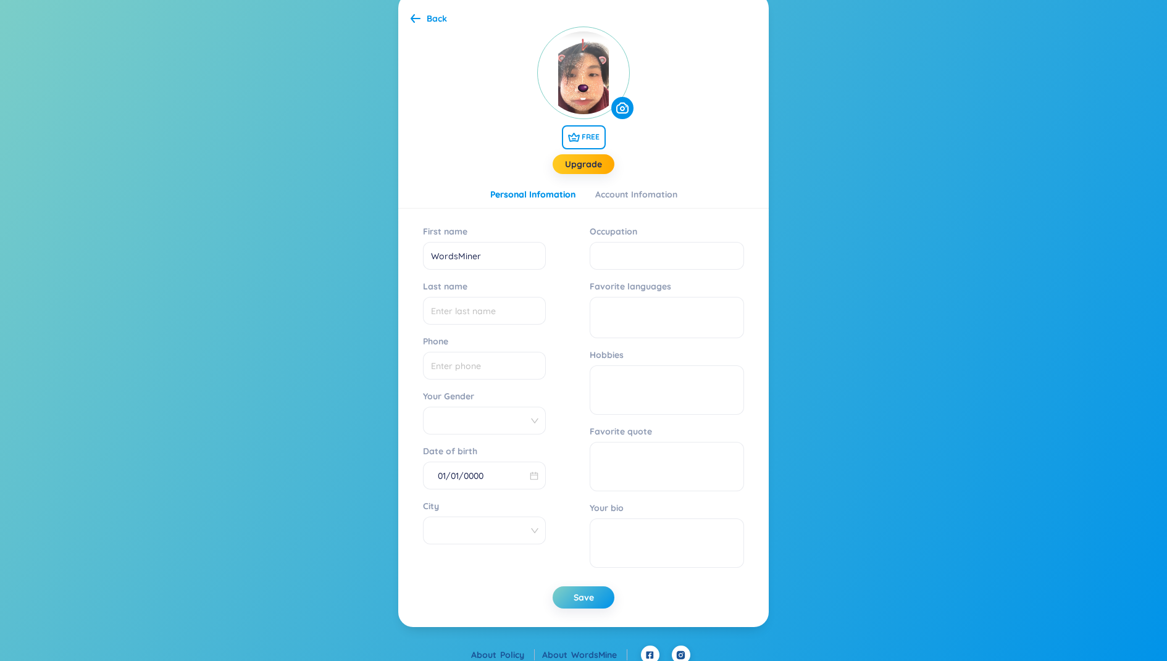
scroll to position [106, 0]
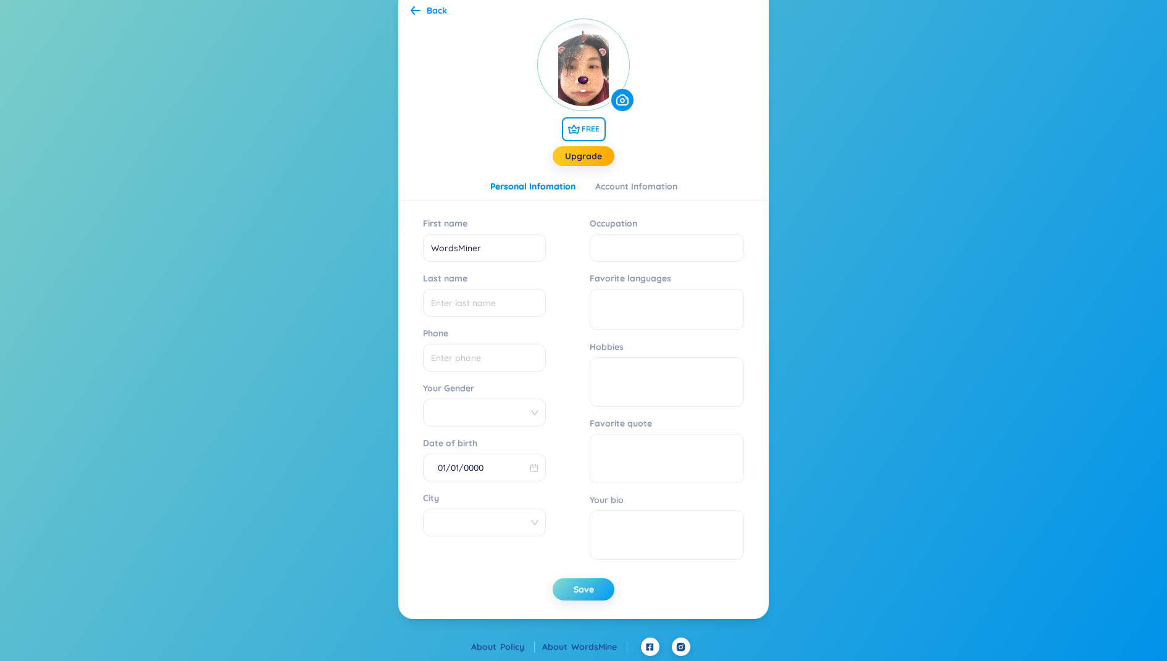
click at [598, 599] on button "Save" at bounding box center [584, 590] width 62 height 22
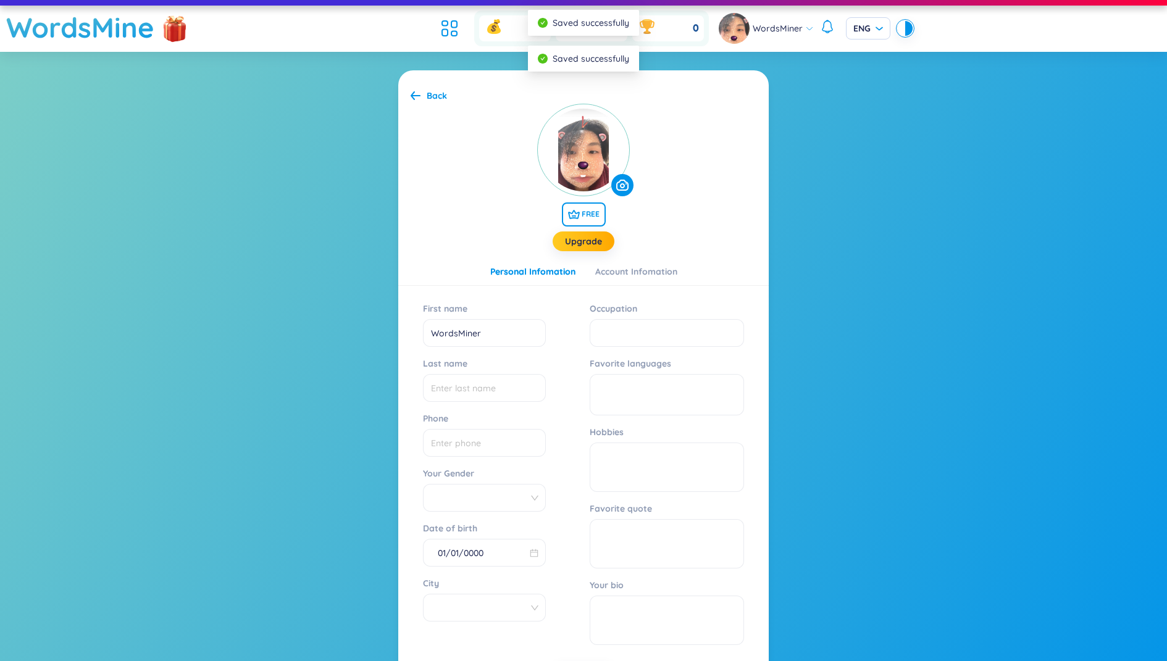
scroll to position [0, 0]
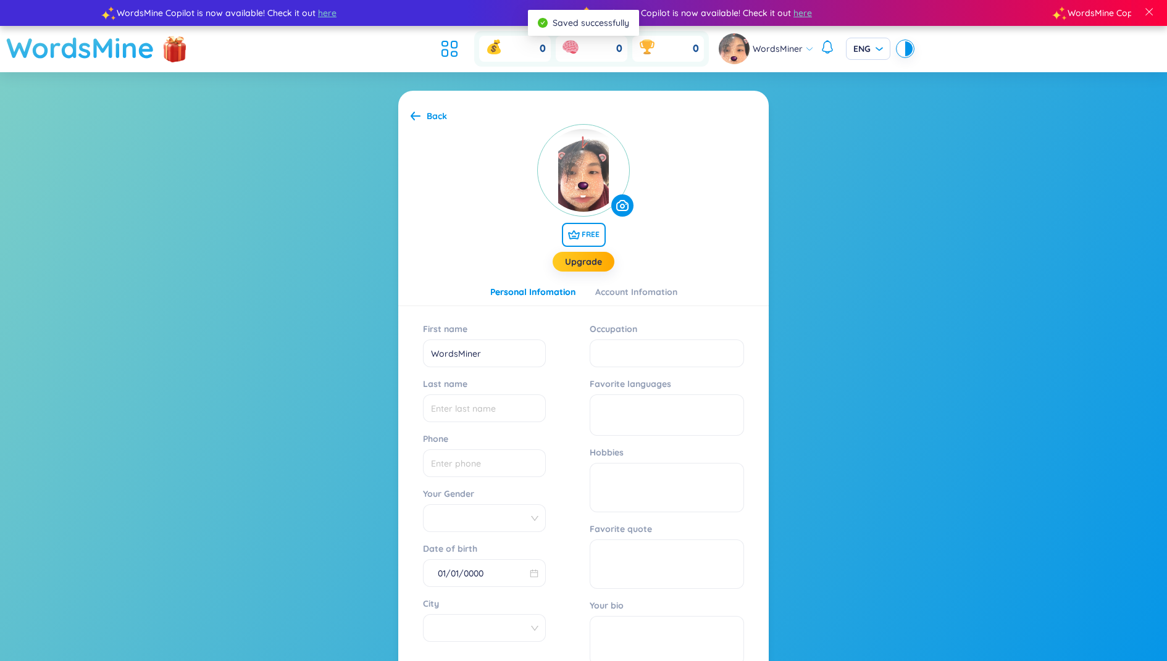
click at [136, 56] on h1 "WordsMine" at bounding box center [80, 48] width 148 height 44
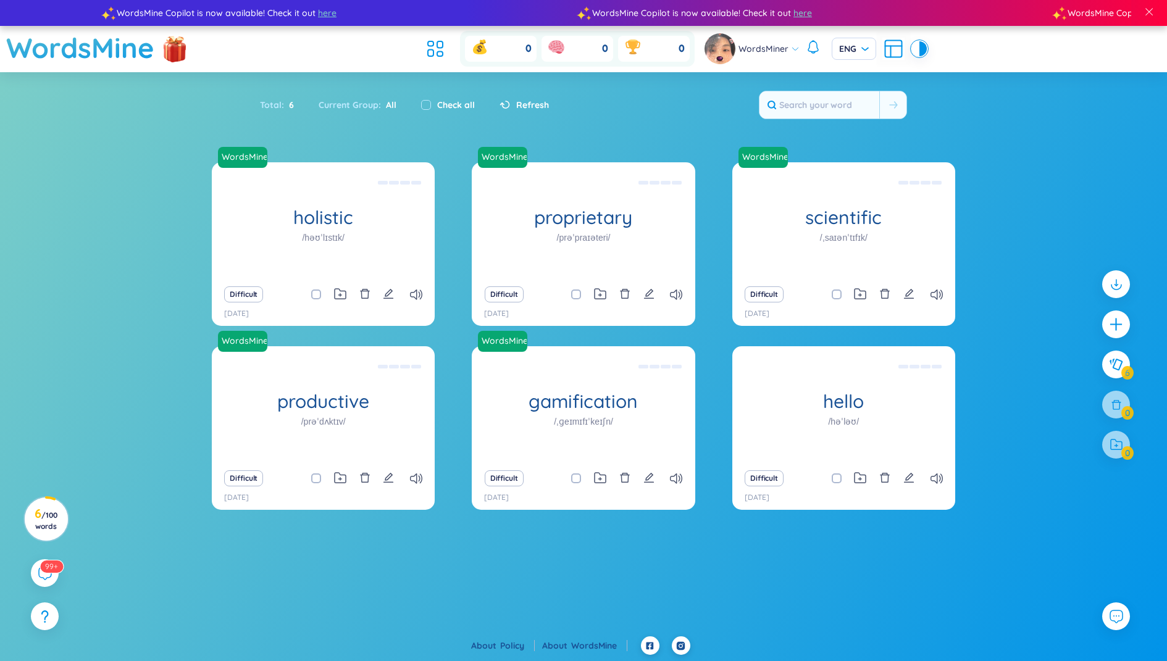
click at [726, 101] on div "Total : 6 Current Group : All Check all Refresh" at bounding box center [583, 111] width 771 height 53
click at [42, 575] on icon at bounding box center [44, 573] width 15 height 15
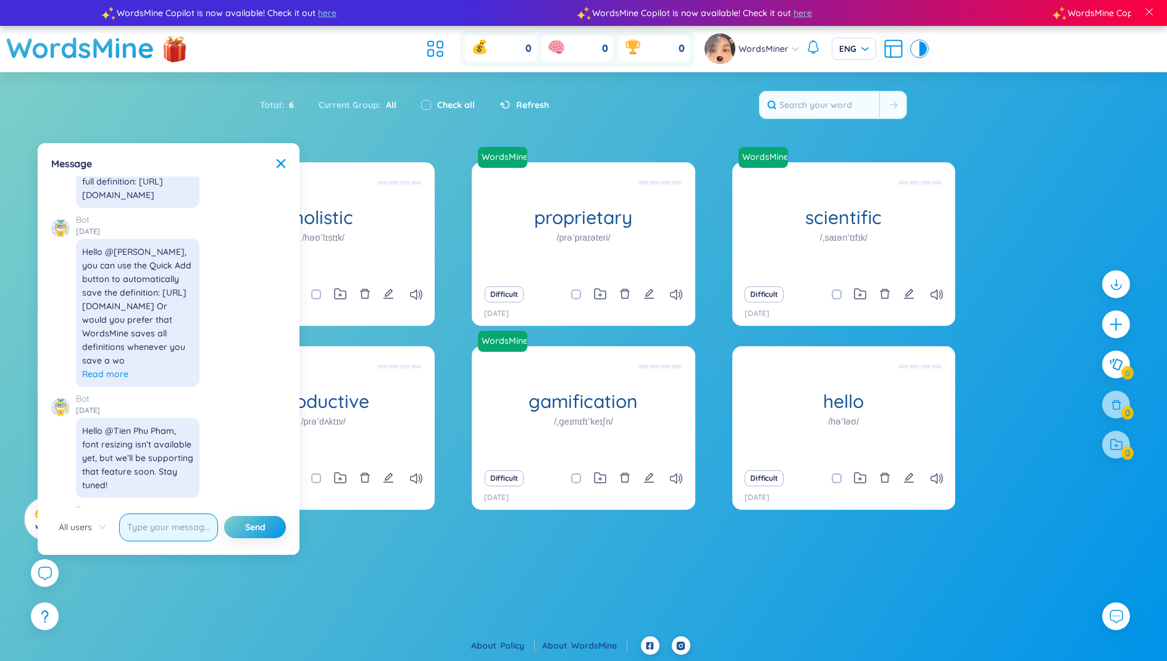
click at [159, 521] on input "text" at bounding box center [168, 528] width 99 height 28
type input "Super cool platform to learn vocab"
click at [224, 516] on button "Send" at bounding box center [255, 527] width 62 height 22
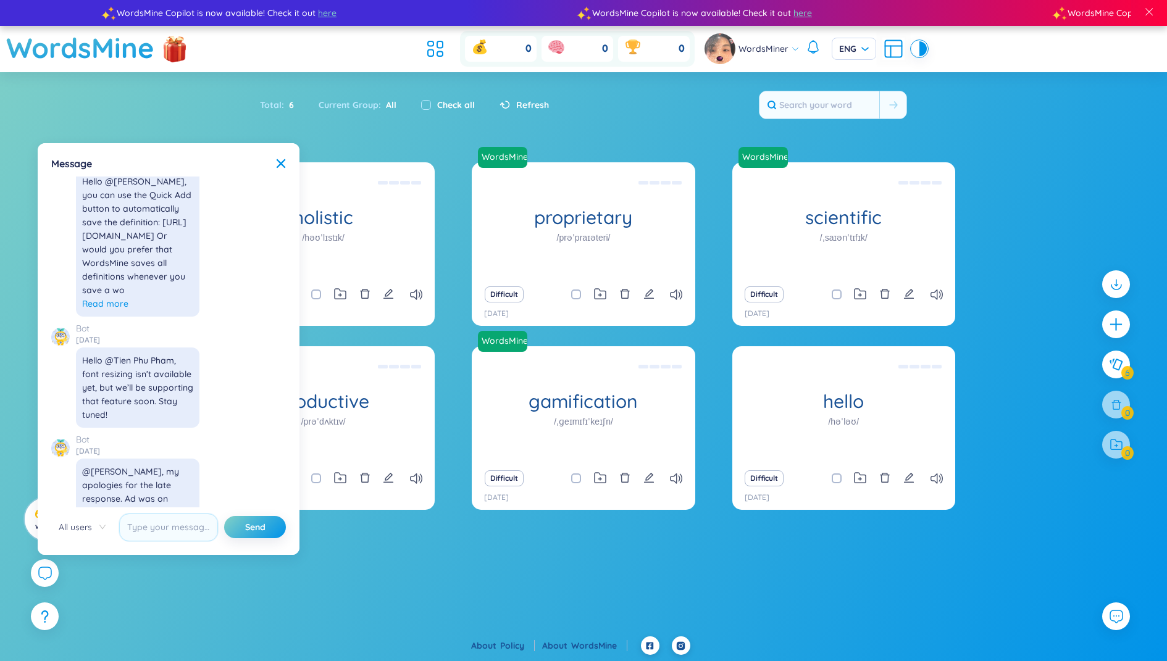
click at [445, 127] on div "Total : 6 Current Group : All Check all Refresh" at bounding box center [583, 111] width 771 height 53
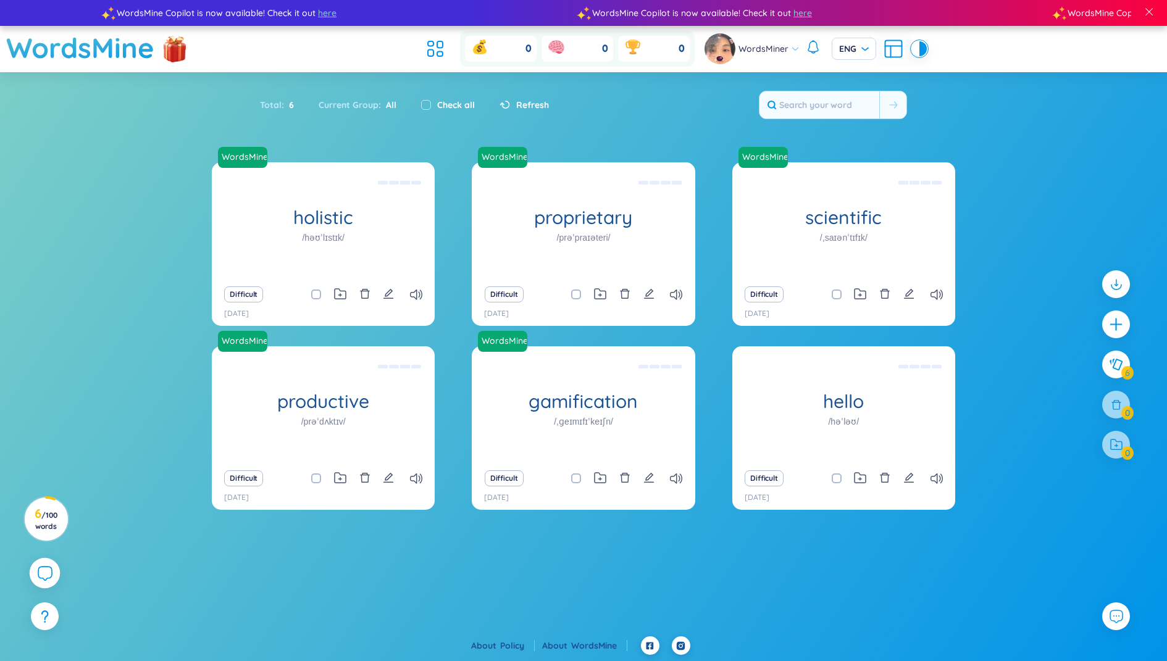
click at [44, 574] on icon at bounding box center [44, 573] width 15 height 15
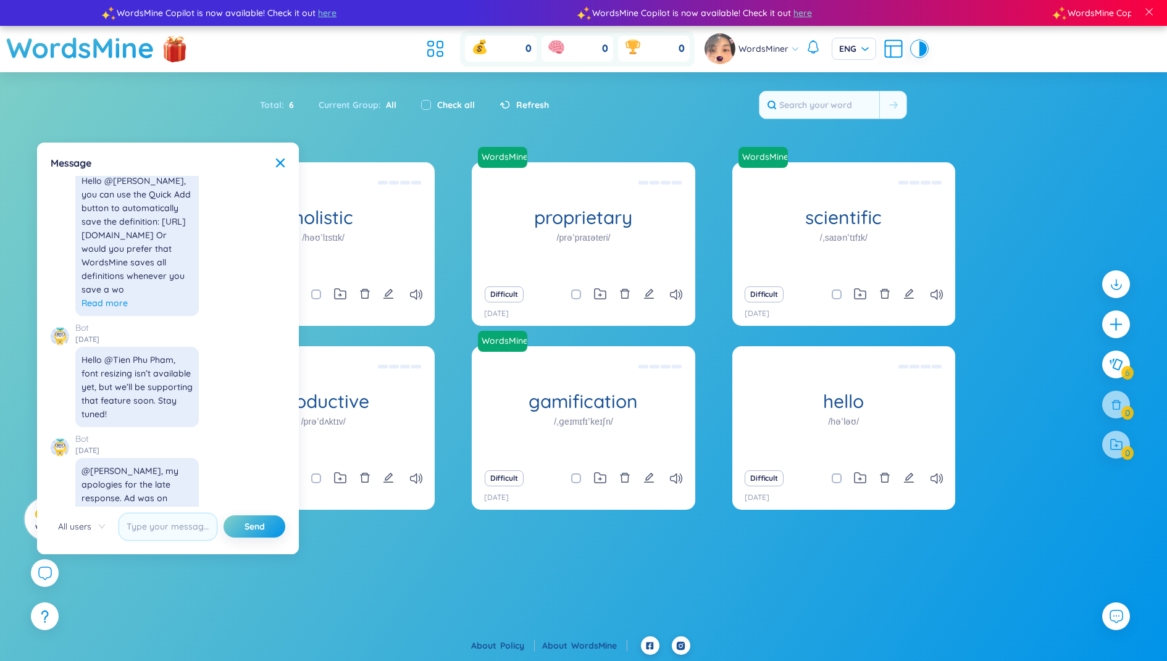
click at [722, 53] on img at bounding box center [720, 48] width 31 height 31
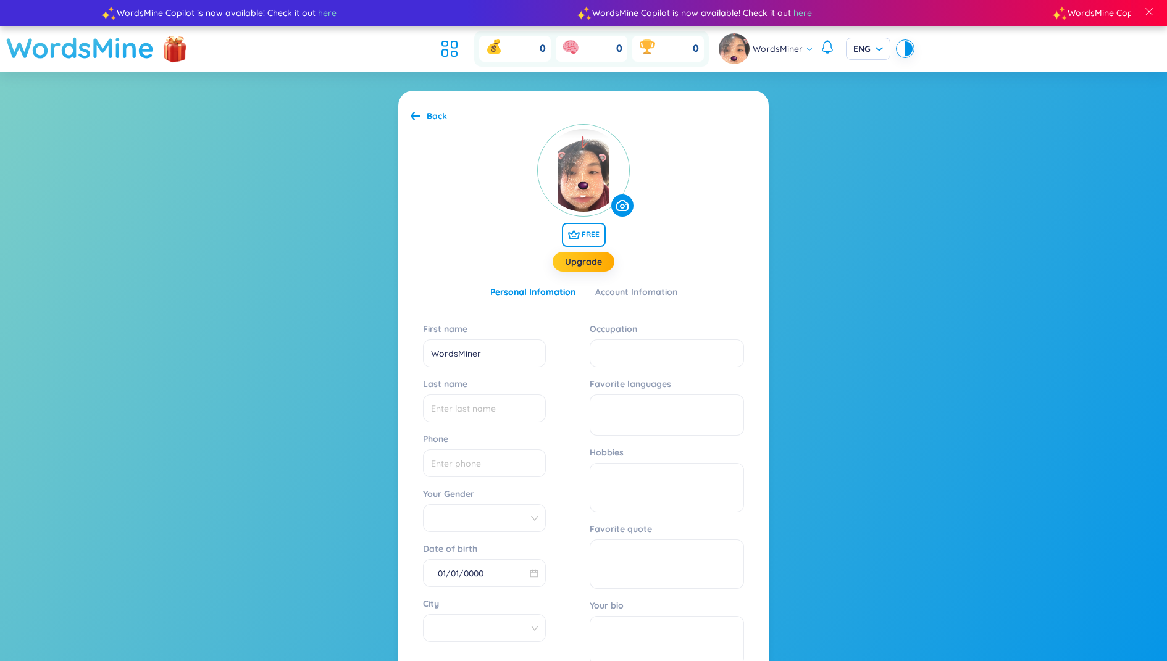
click at [129, 49] on h1 "WordsMine" at bounding box center [80, 48] width 148 height 44
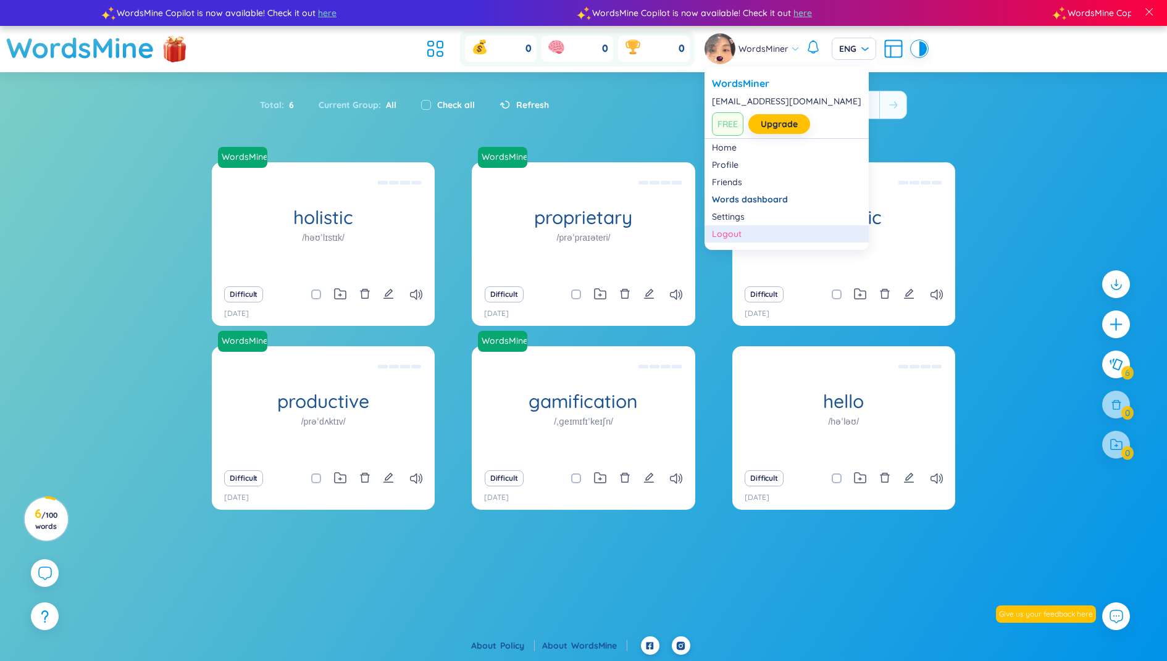
click at [740, 228] on div "Logout" at bounding box center [786, 234] width 149 height 12
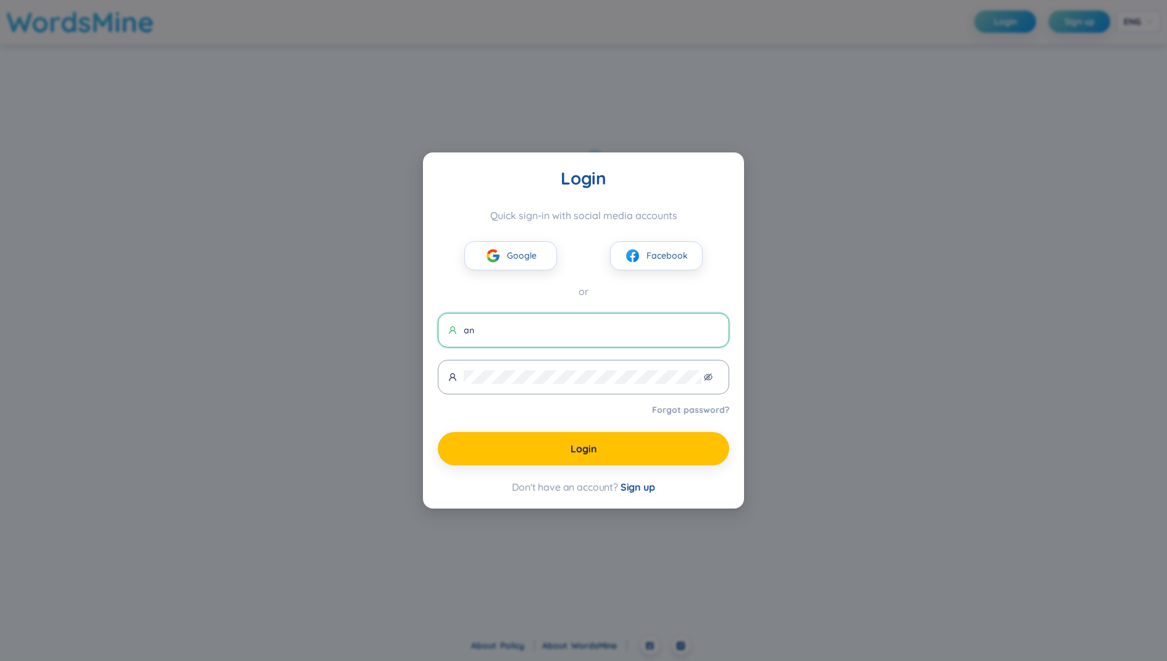
type input "an1@gmail.com"
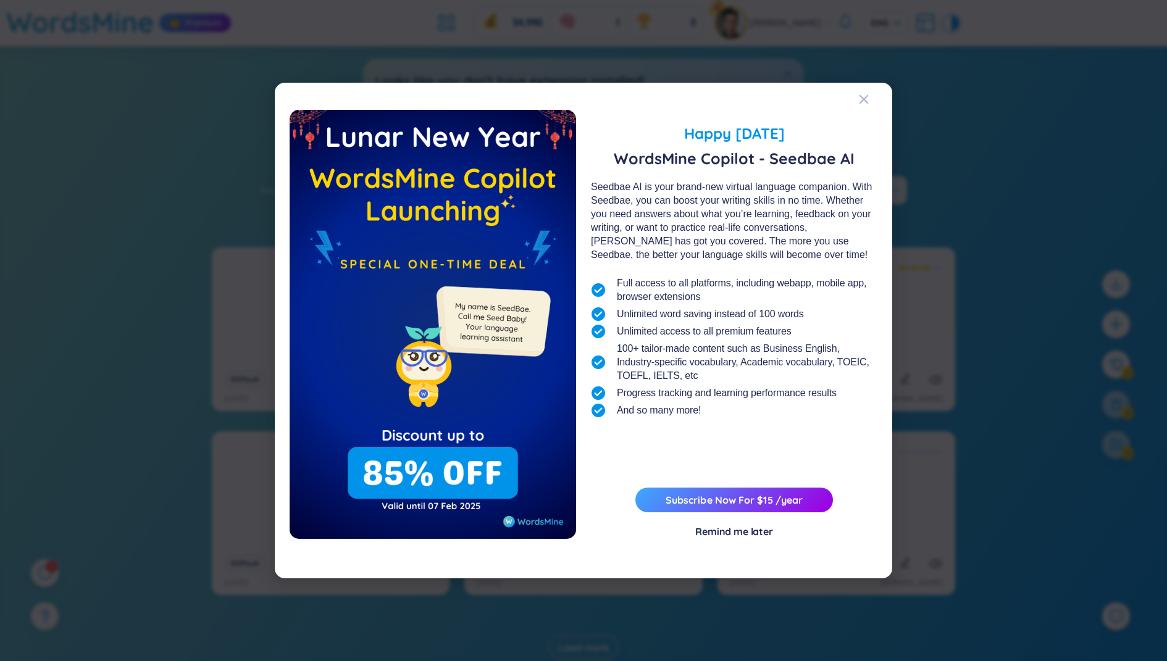
click at [134, 236] on div "Happy Lunar New Year 2025 WordsMine Copilot - Seedbae AI Seedbae AI is your bra…" at bounding box center [583, 330] width 1167 height 661
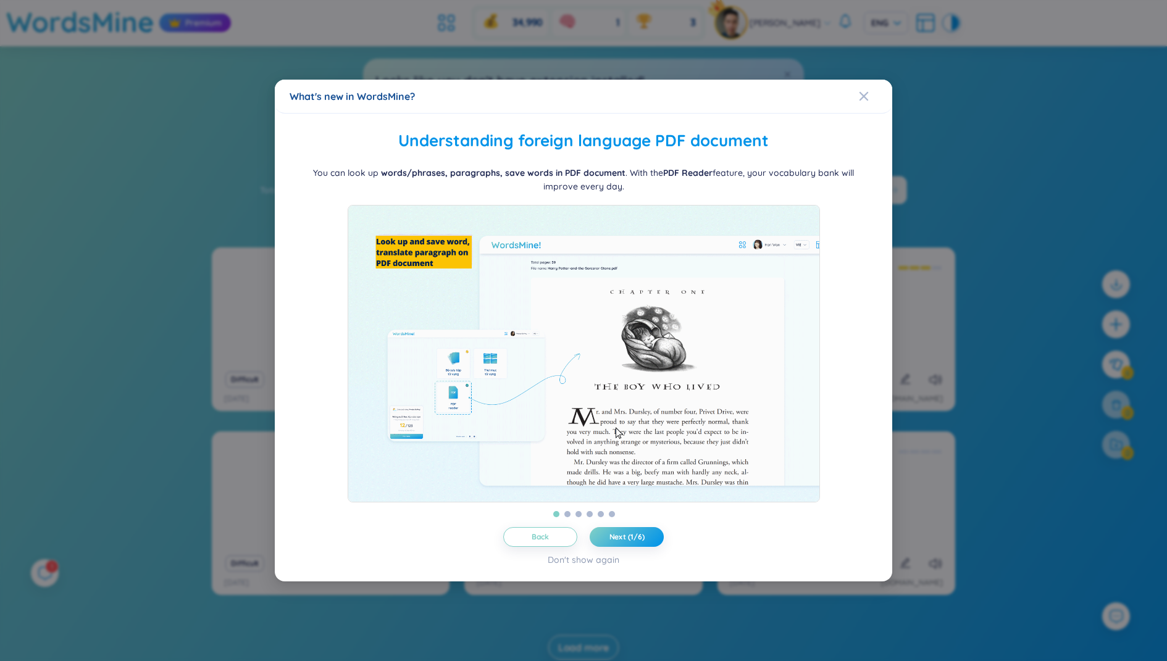
click at [798, 65] on div "What's new in WordsMine? Folder management WordsMine lets you manage and person…" at bounding box center [583, 330] width 1167 height 661
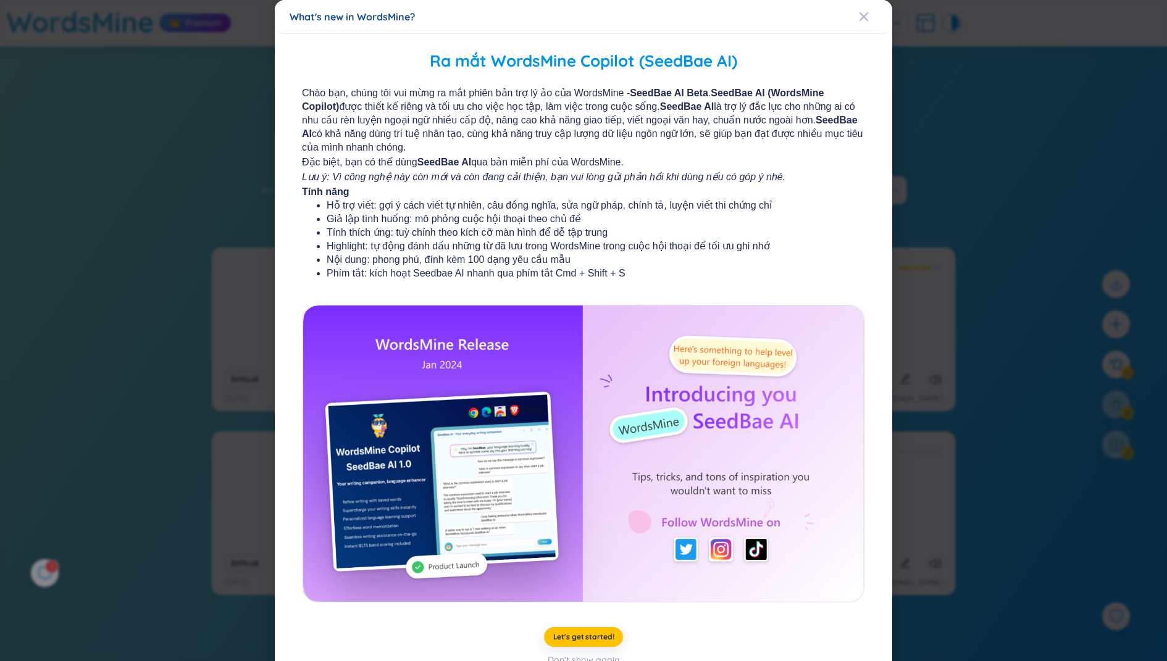
click at [957, 104] on div "What's new in WordsMine? Ra mắt WordsMine Copilot (SeedBae AI) Chào bạn, chúng …" at bounding box center [583, 330] width 1167 height 661
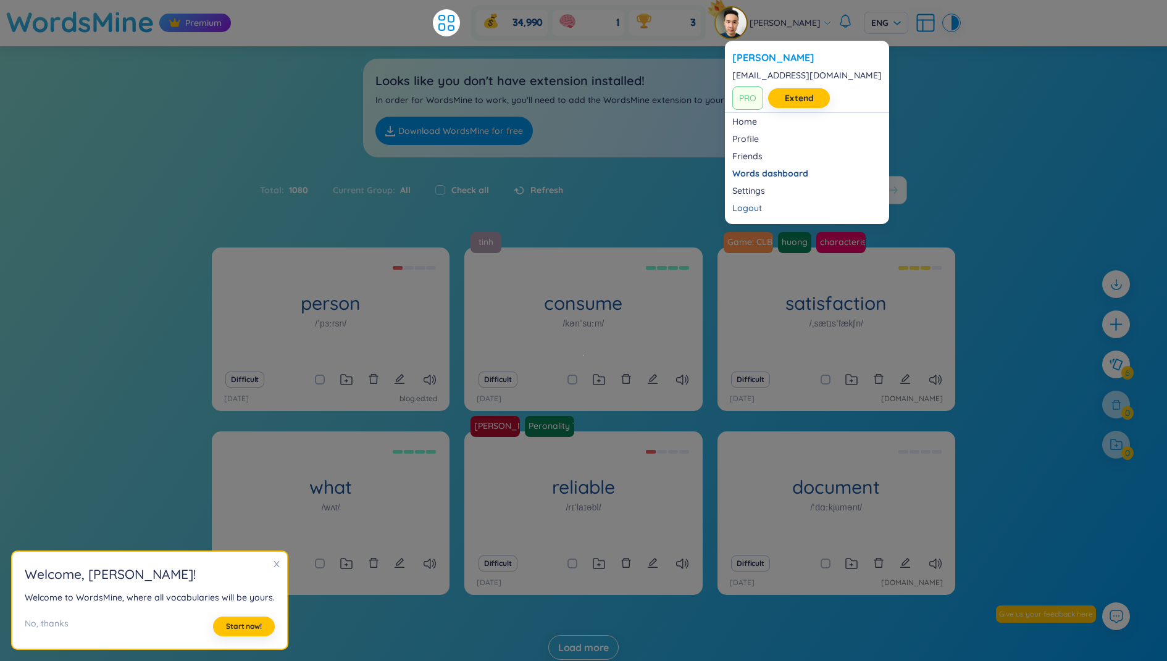
click at [900, 90] on div "Looks like you don't have extension installed! In order for WordsMine to work, …" at bounding box center [583, 101] width 1167 height 111
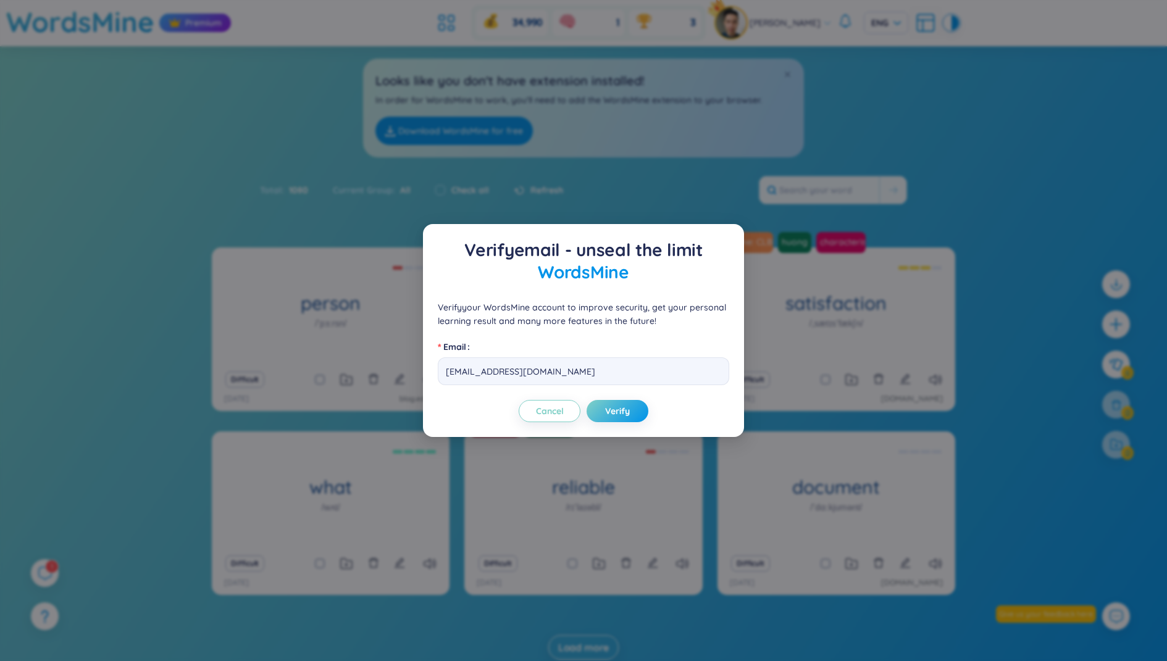
click at [741, 28] on div "Verify email - unseal the limit WordsMine Verify your WordsMine account to impr…" at bounding box center [583, 330] width 1167 height 661
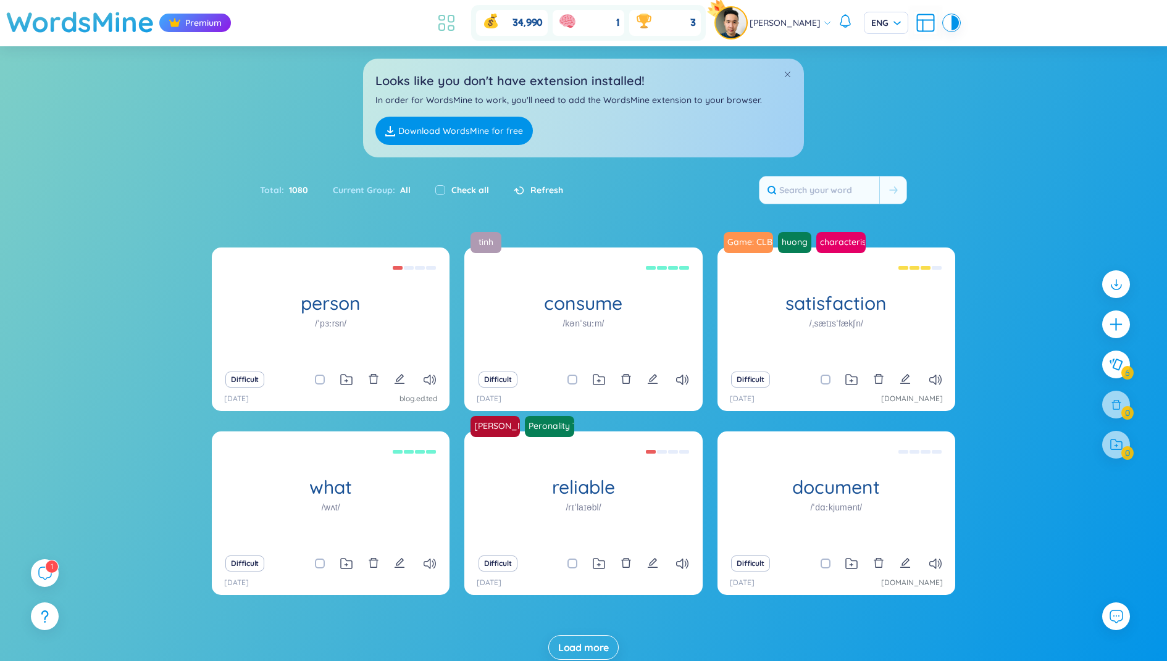
click at [456, 14] on icon at bounding box center [446, 23] width 22 height 22
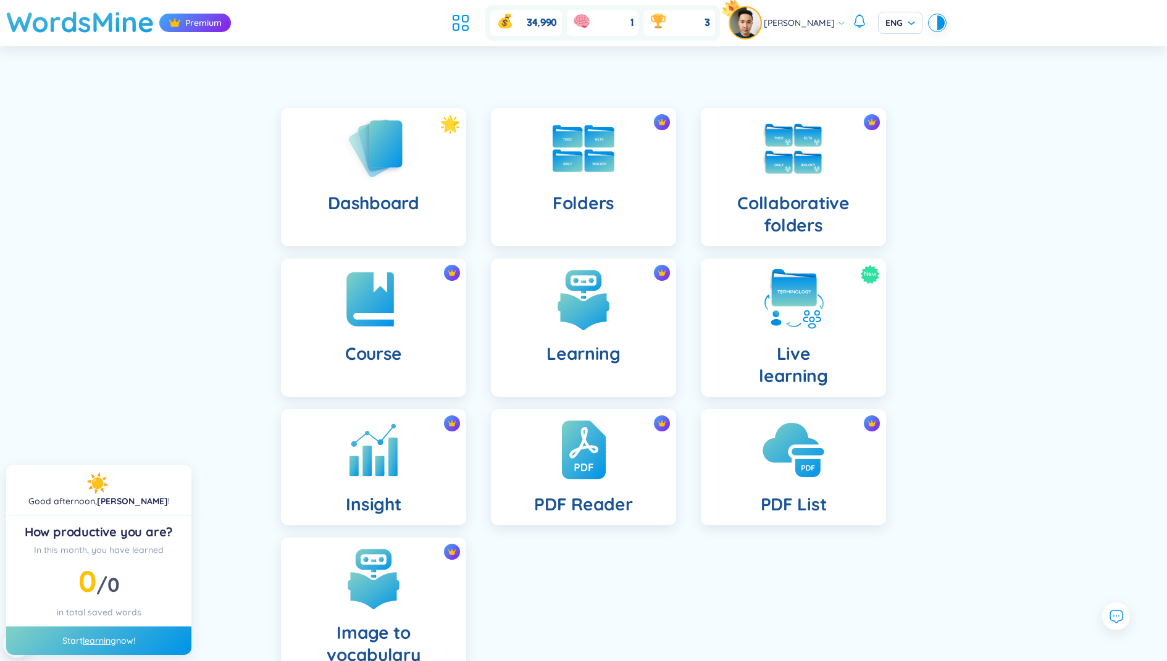
click at [754, 459] on div "PDF List" at bounding box center [793, 467] width 185 height 116
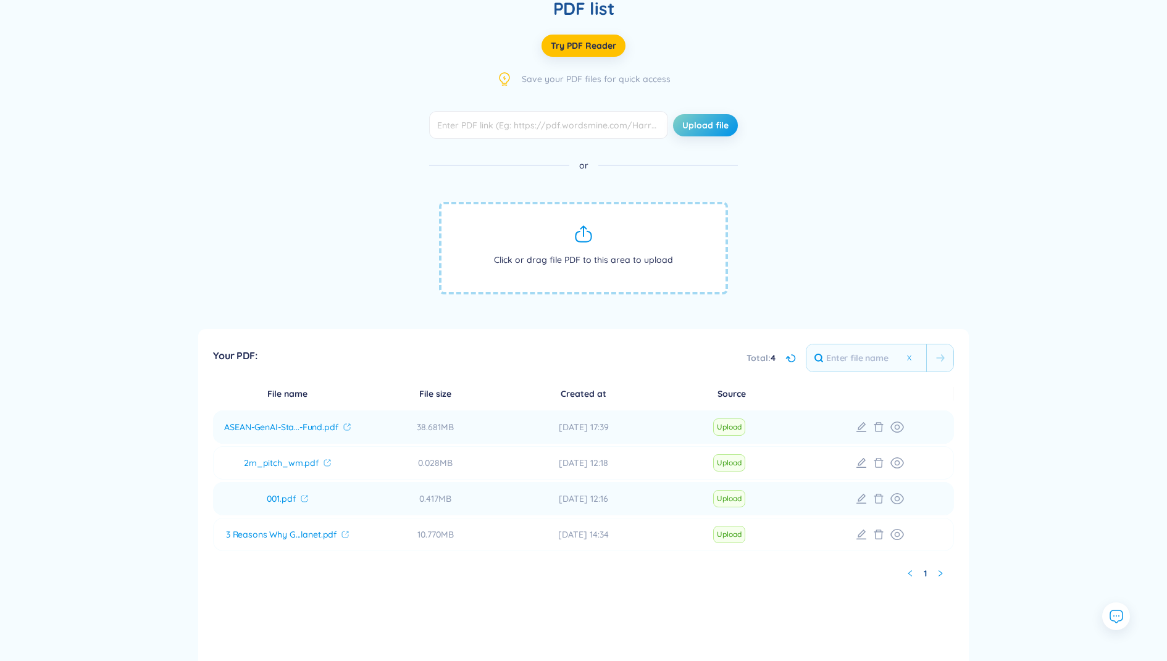
scroll to position [101, 0]
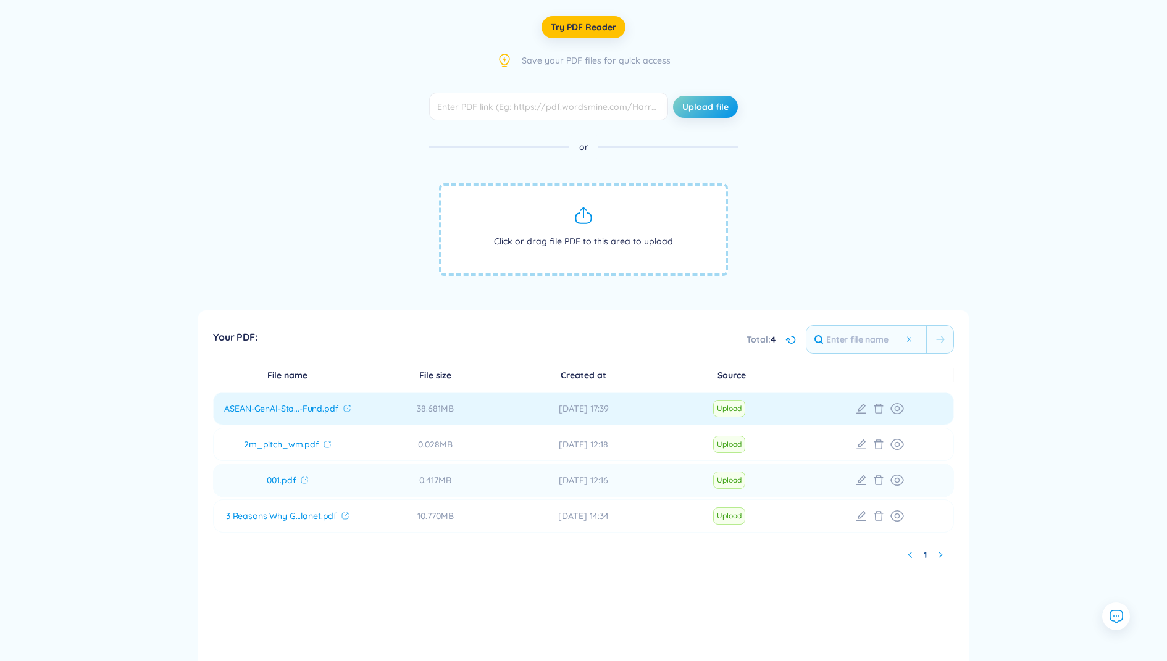
click at [335, 405] on span "ASEAN-GenAI-Sta...-Fund.pdf" at bounding box center [281, 409] width 114 height 12
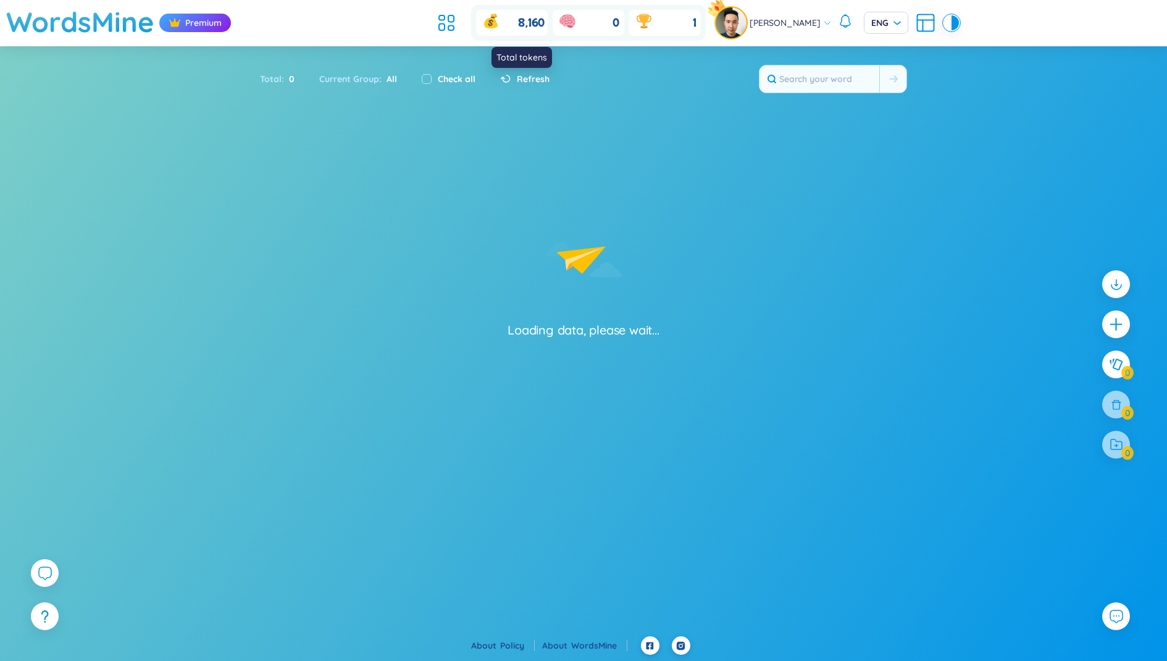
click at [490, 43] on header "WordsMine Premium 8,160 0 1 [PERSON_NAME] [PERSON_NAME]" at bounding box center [583, 23] width 1167 height 46
click at [445, 25] on icon at bounding box center [446, 23] width 22 height 22
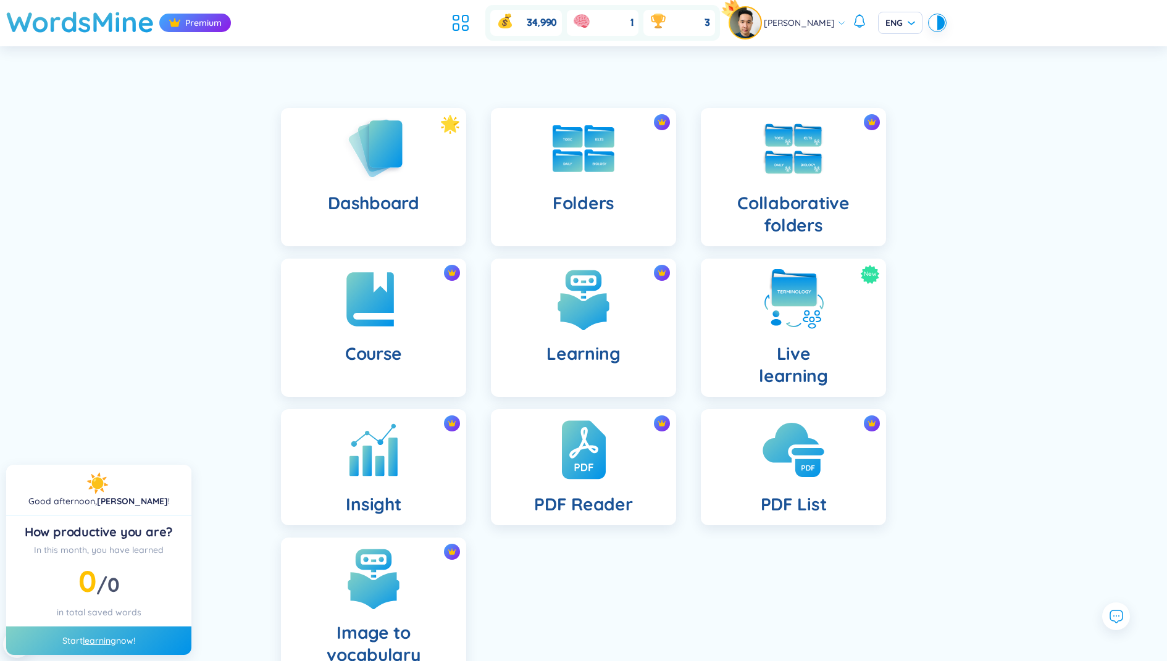
click at [746, 453] on div "PDF List" at bounding box center [793, 467] width 185 height 116
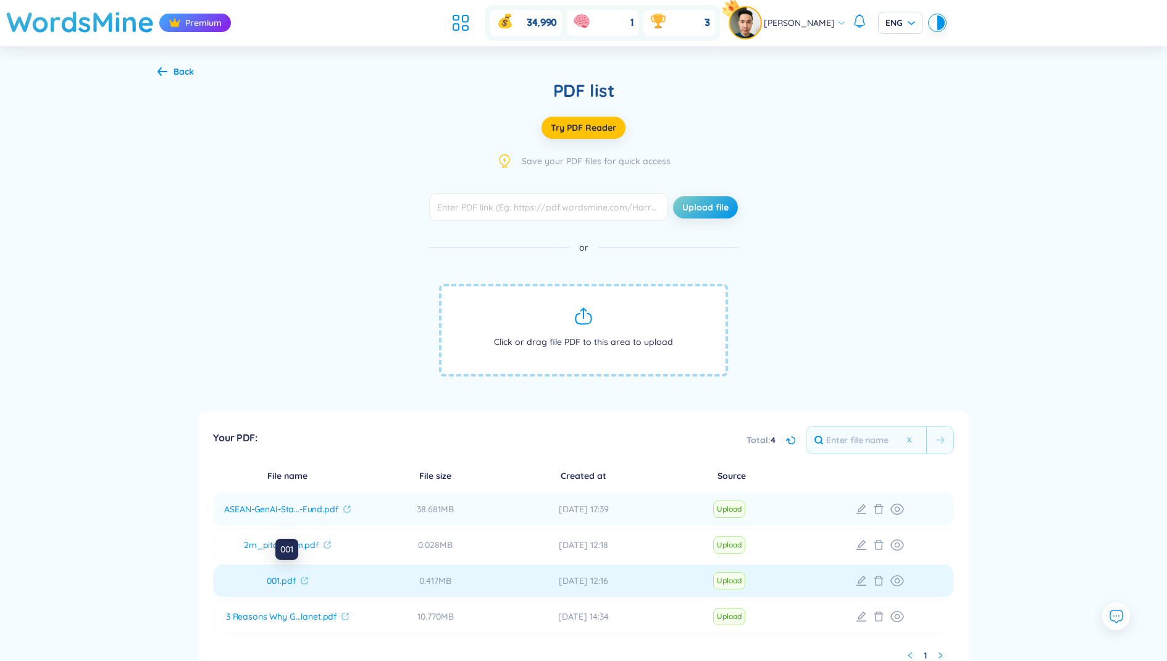
click at [307, 578] on icon at bounding box center [304, 581] width 6 height 6
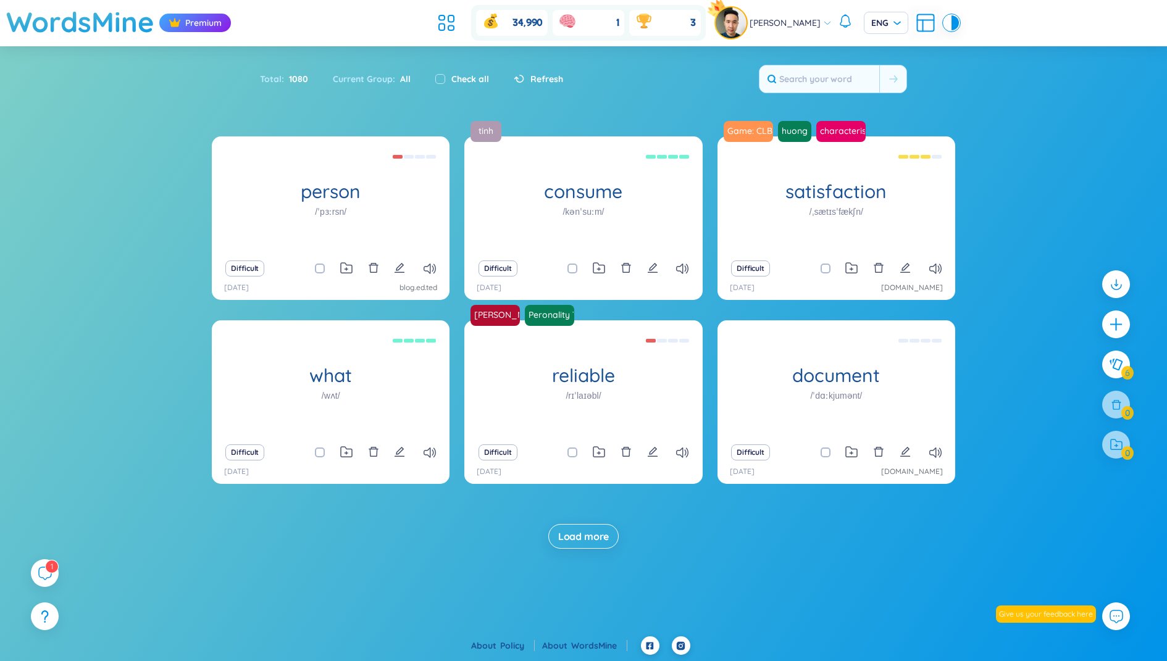
click at [996, 165] on div "person /ˈpɜːrsn/ Hưng đẹp trai Difficult [DATE] blog.ed.ted tinh consume /kənˈs…" at bounding box center [583, 354] width 1167 height 437
click at [455, 24] on icon at bounding box center [446, 23] width 22 height 22
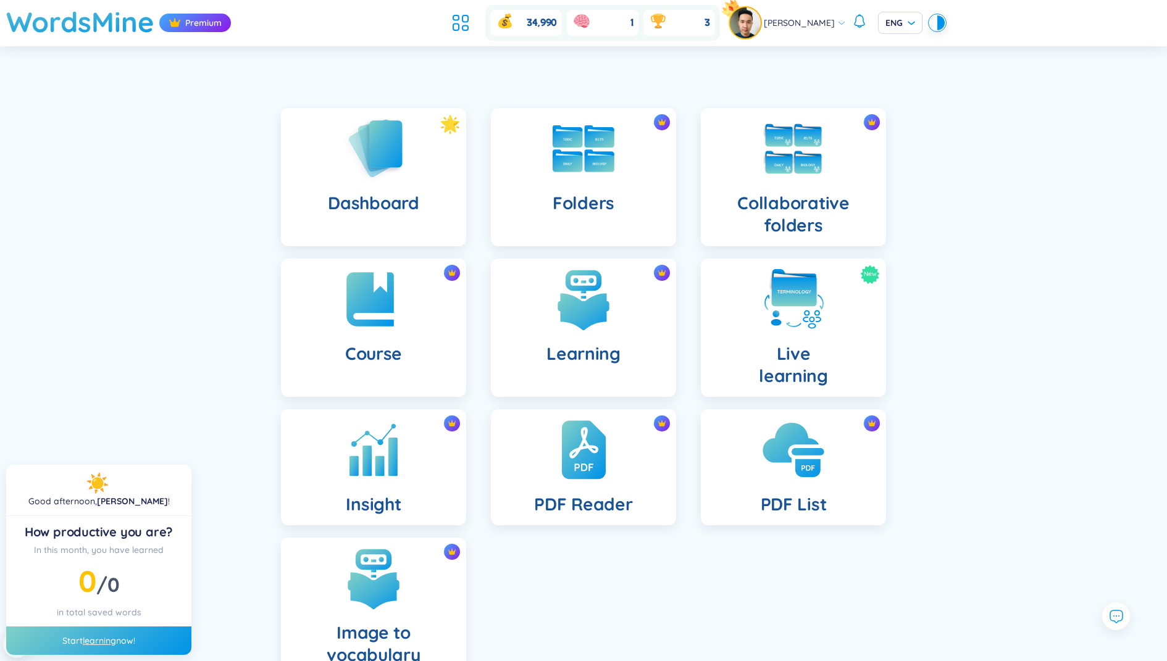
click at [771, 441] on img at bounding box center [793, 450] width 68 height 68
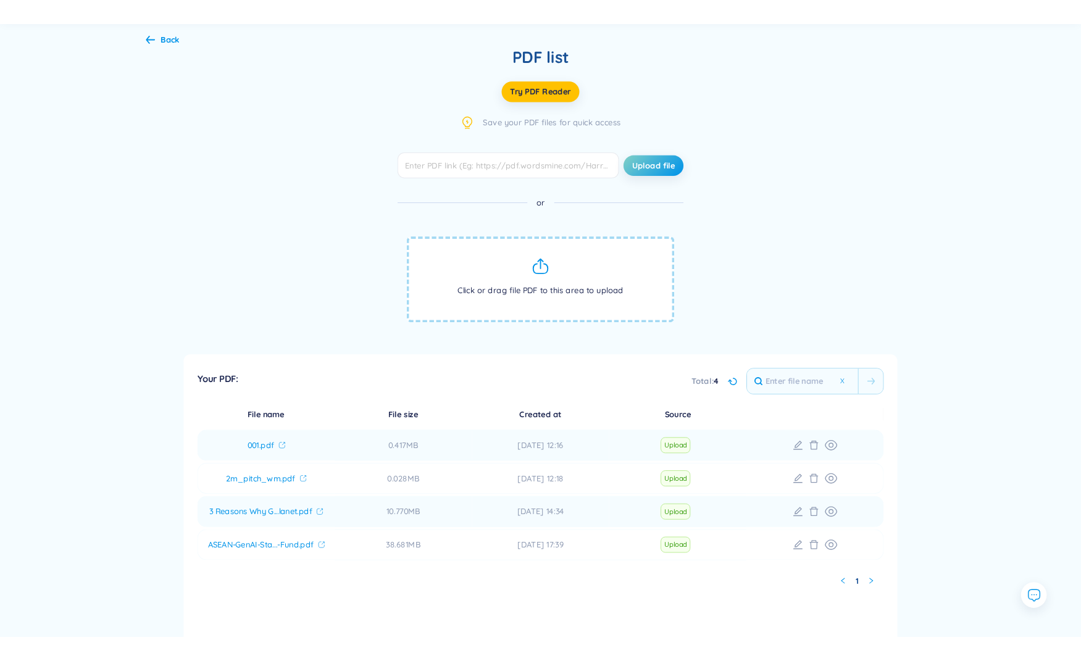
scroll to position [70, 0]
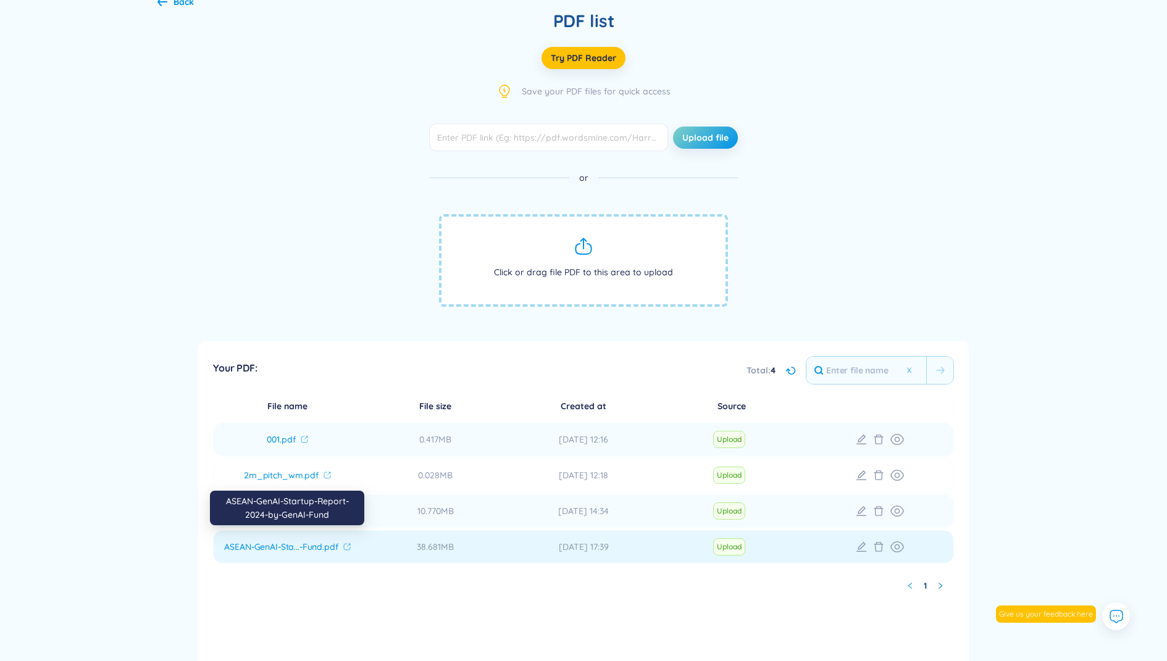
click at [326, 543] on span "ASEAN-GenAI-Sta...-Fund.pdf" at bounding box center [281, 547] width 114 height 12
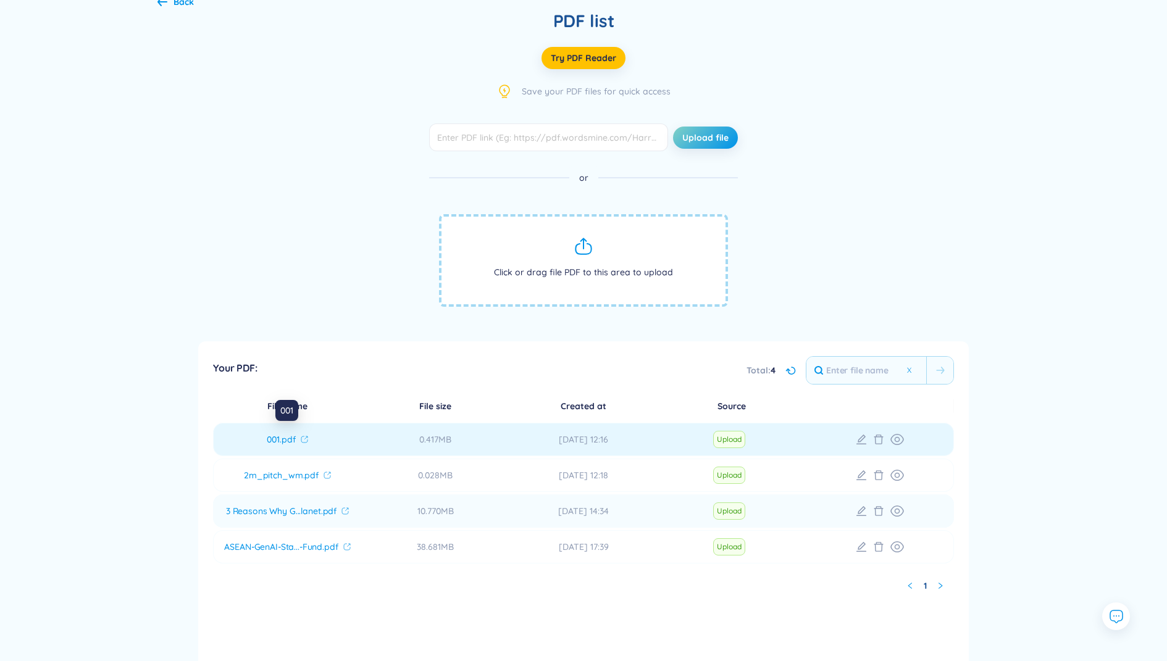
click at [306, 439] on icon at bounding box center [304, 439] width 7 height 7
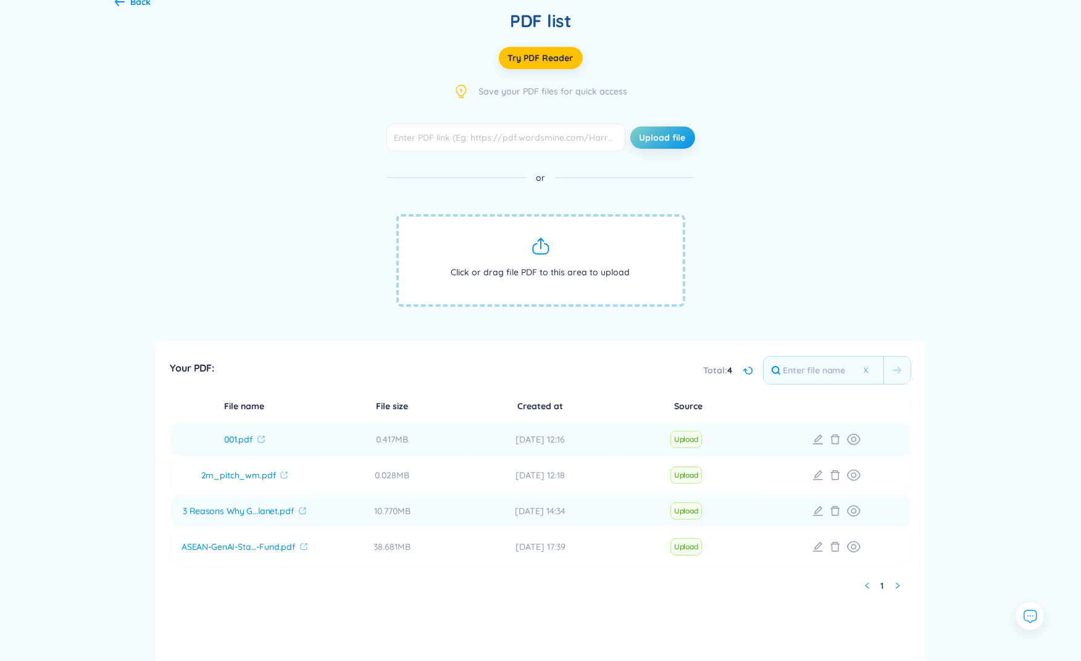
click at [229, 195] on div "Upload file or Click or drag file PDF to this area to upload" at bounding box center [541, 224] width 852 height 203
